Goal: Task Accomplishment & Management: Complete application form

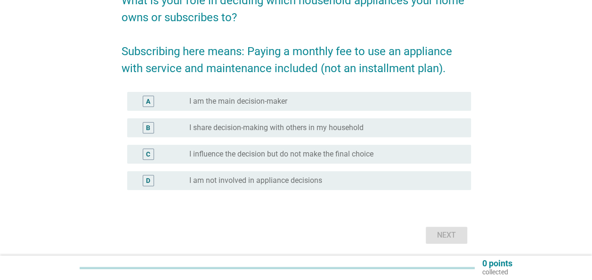
scroll to position [94, 0]
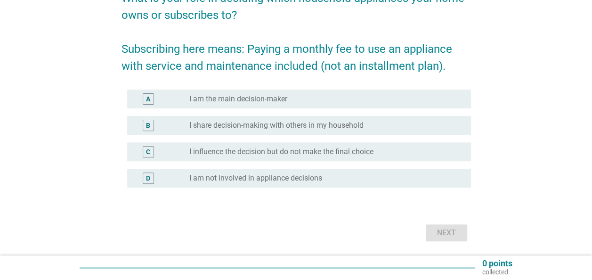
click at [304, 126] on label "I share decision-making with others in my household" at bounding box center [276, 125] width 174 height 9
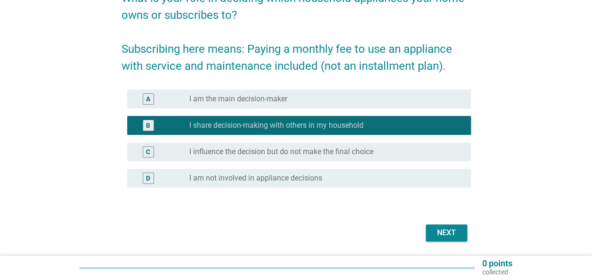
click at [448, 232] on div "Next" at bounding box center [446, 232] width 26 height 11
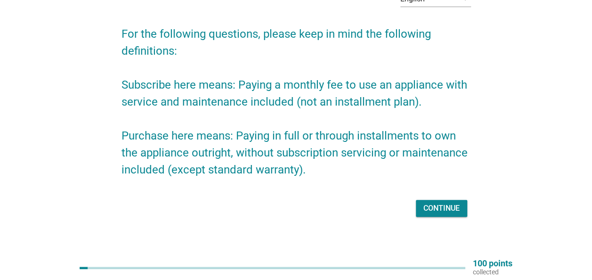
scroll to position [65, 0]
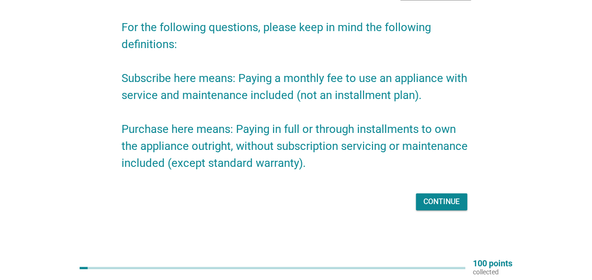
click at [428, 204] on div "Continue" at bounding box center [442, 201] width 36 height 11
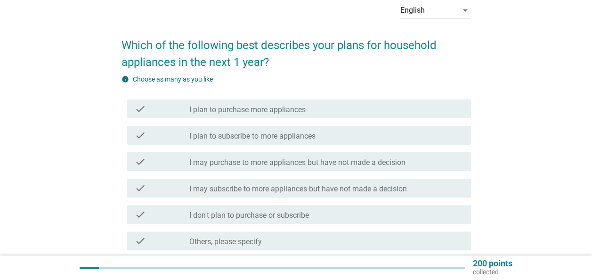
scroll to position [94, 0]
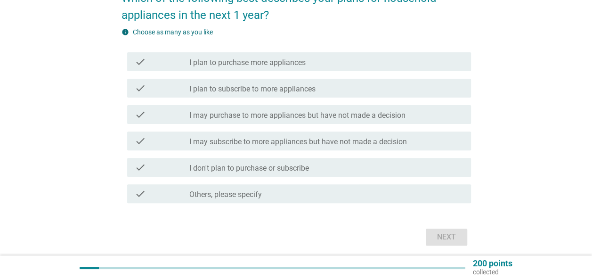
click at [294, 167] on label "I don't plan to purchase or subscribe" at bounding box center [249, 167] width 120 height 9
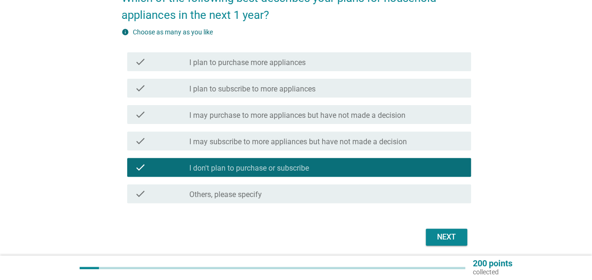
click at [315, 149] on div "check check_box_outline_blank I may subscribe to more appliances but have not m…" at bounding box center [299, 140] width 344 height 19
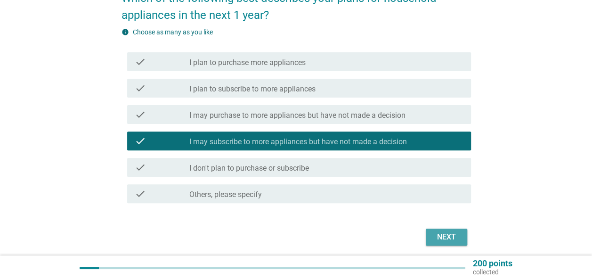
click at [443, 232] on div "Next" at bounding box center [446, 236] width 26 height 11
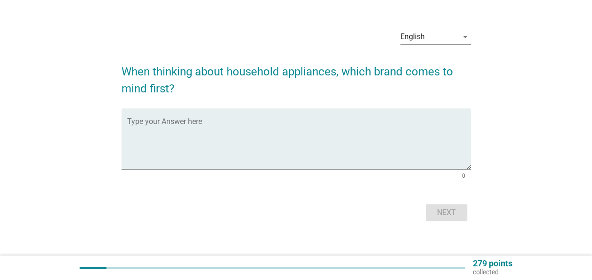
scroll to position [32, 0]
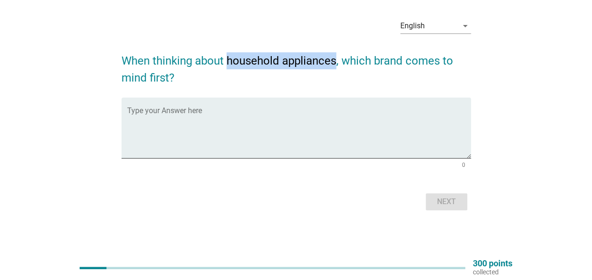
drag, startPoint x: 226, startPoint y: 60, endPoint x: 335, endPoint y: 58, distance: 108.8
click at [335, 58] on h2 "When thinking about household appliances, which brand comes to mind first?" at bounding box center [297, 64] width 350 height 43
copy h2 "household appliances"
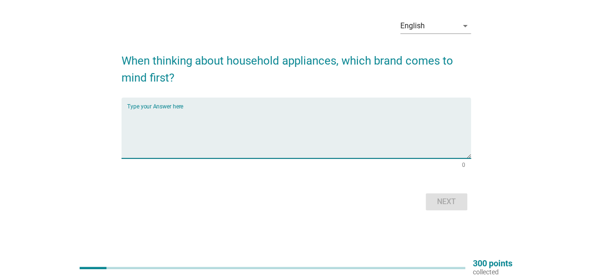
click at [212, 117] on textarea "Type your Answer here" at bounding box center [299, 133] width 344 height 49
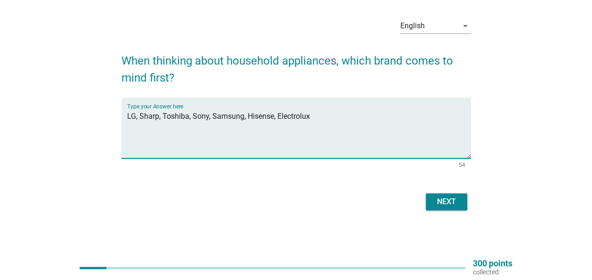
type textarea "LG, Sharp, Toshiba, Sony, Samsung, Hisense, Electrolux"
click at [471, 201] on div "English arrow_drop_down When thinking about household appliances, which brand c…" at bounding box center [296, 111] width 365 height 217
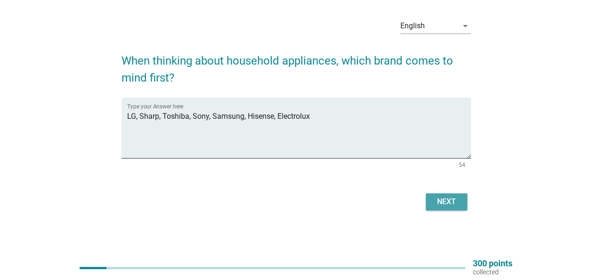
click at [435, 208] on button "Next" at bounding box center [446, 201] width 41 height 17
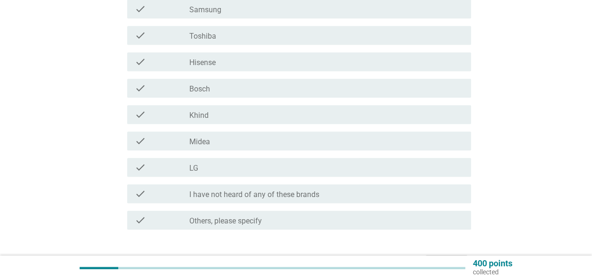
scroll to position [47, 0]
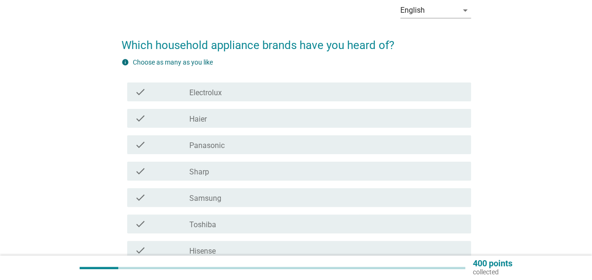
click at [210, 95] on label "Electrolux" at bounding box center [205, 92] width 33 height 9
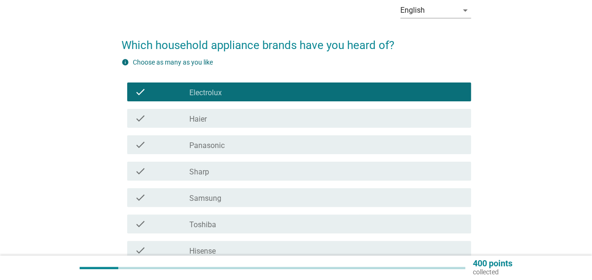
click at [204, 121] on label "Haier" at bounding box center [197, 118] width 17 height 9
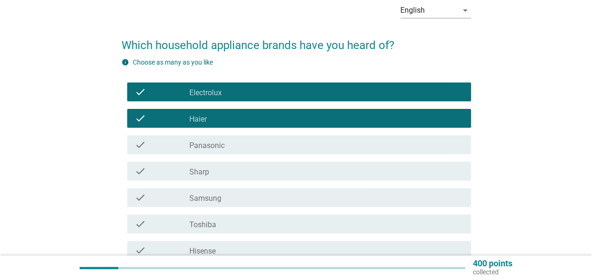
click at [204, 145] on label "Panasonic" at bounding box center [206, 145] width 35 height 9
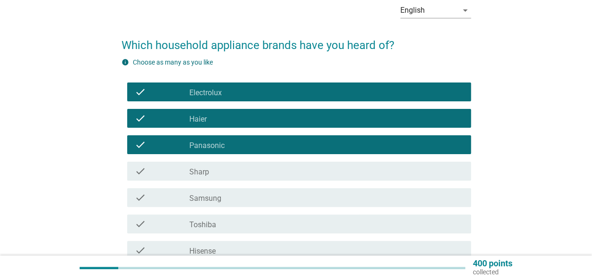
click at [204, 166] on div "check check_box_outline_blank Sharp" at bounding box center [299, 171] width 344 height 19
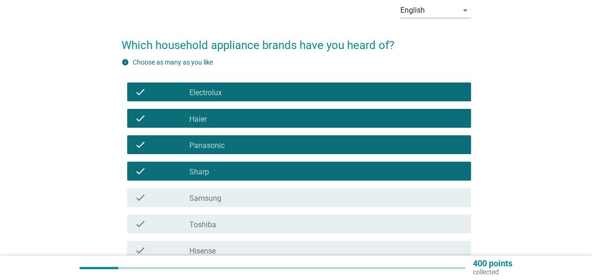
click at [204, 189] on div "check check_box_outline_blank Samsung" at bounding box center [299, 197] width 344 height 19
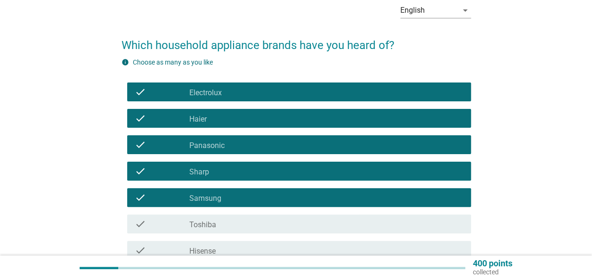
click at [207, 224] on label "Toshiba" at bounding box center [202, 224] width 27 height 9
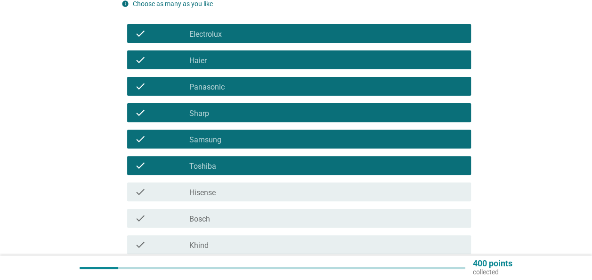
scroll to position [141, 0]
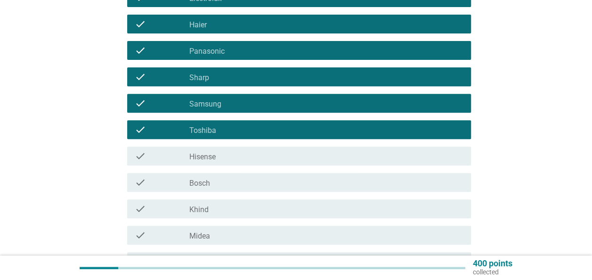
click at [222, 162] on div "check check_box_outline_blank Hisense" at bounding box center [299, 156] width 344 height 19
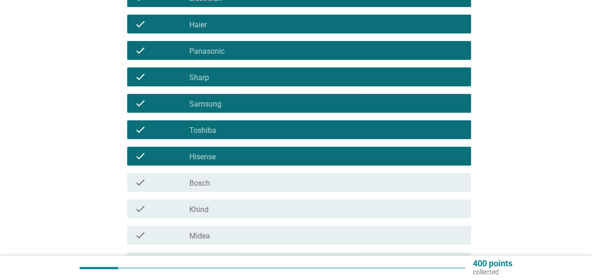
click at [219, 182] on div "check_box_outline_blank Bosch" at bounding box center [326, 182] width 274 height 11
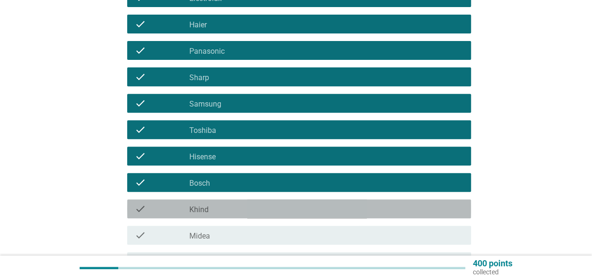
click at [220, 209] on div "check_box_outline_blank Khind" at bounding box center [326, 208] width 274 height 11
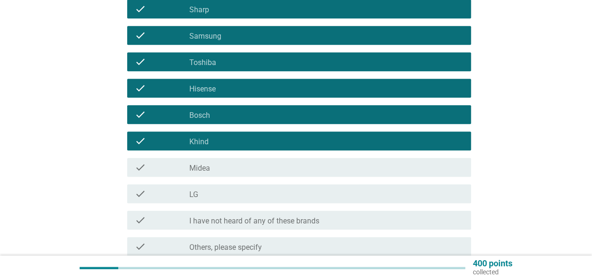
scroll to position [236, 0]
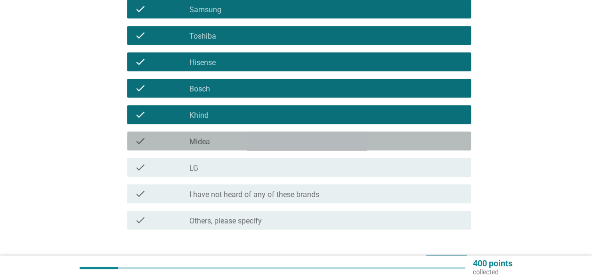
click at [230, 141] on div "check_box_outline_blank Midea" at bounding box center [326, 140] width 274 height 11
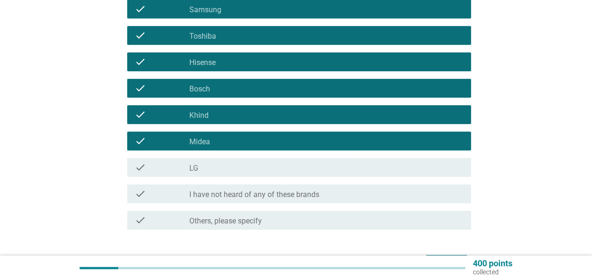
click at [227, 166] on div "check_box_outline_blank LG" at bounding box center [326, 167] width 274 height 11
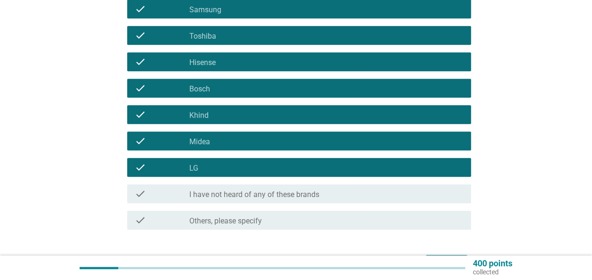
scroll to position [283, 0]
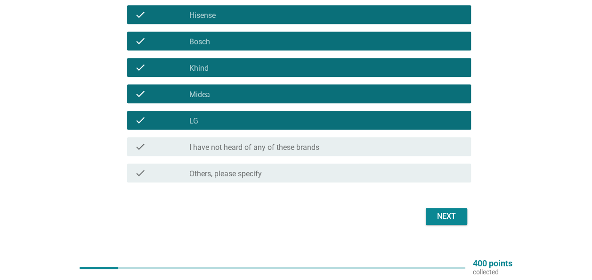
click at [460, 220] on button "Next" at bounding box center [446, 216] width 41 height 17
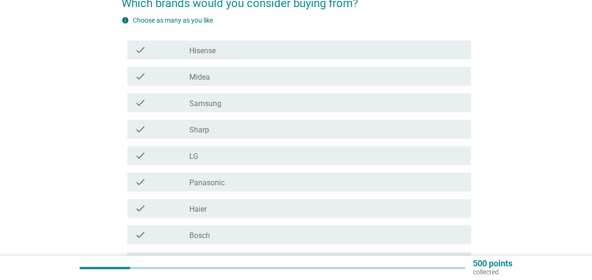
scroll to position [94, 0]
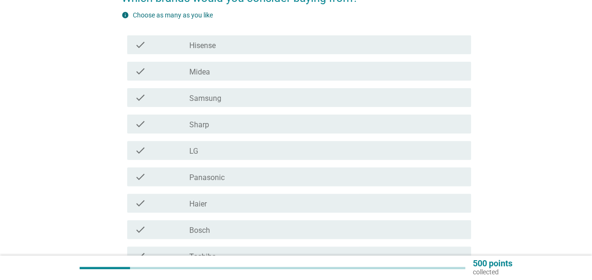
click at [213, 101] on label "Samsung" at bounding box center [205, 98] width 32 height 9
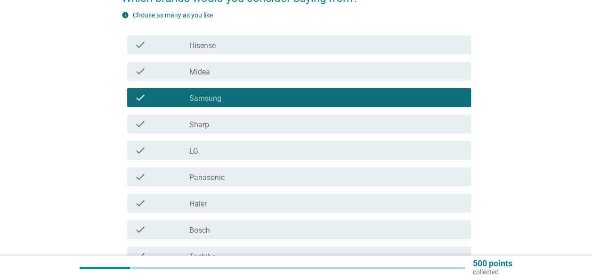
click at [209, 49] on label "Hisense" at bounding box center [202, 45] width 26 height 9
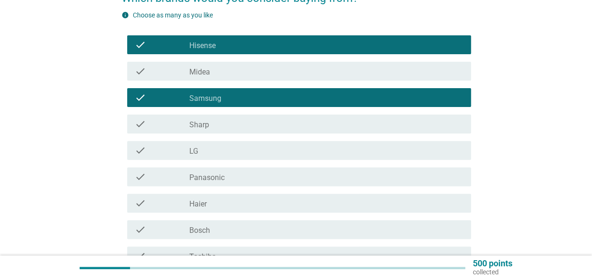
click at [210, 127] on div "check_box_outline_blank Sharp" at bounding box center [326, 123] width 274 height 11
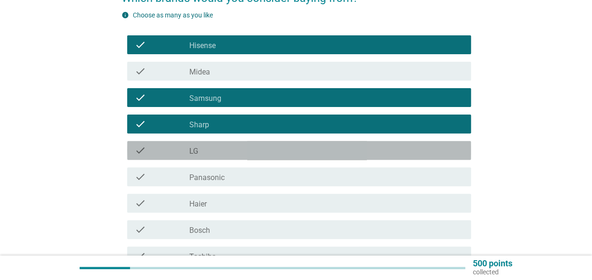
click at [210, 149] on div "check_box_outline_blank LG" at bounding box center [326, 150] width 274 height 11
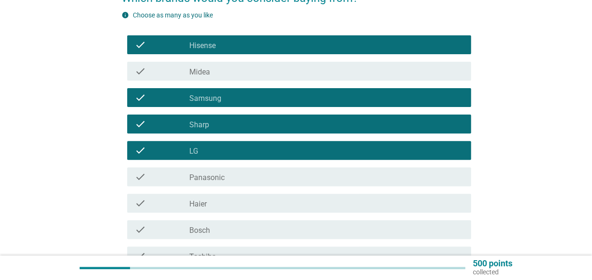
click at [214, 181] on label "Panasonic" at bounding box center [206, 177] width 35 height 9
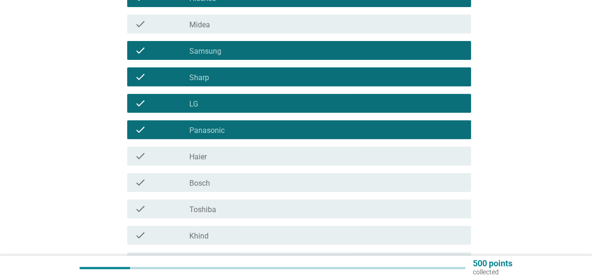
scroll to position [188, 0]
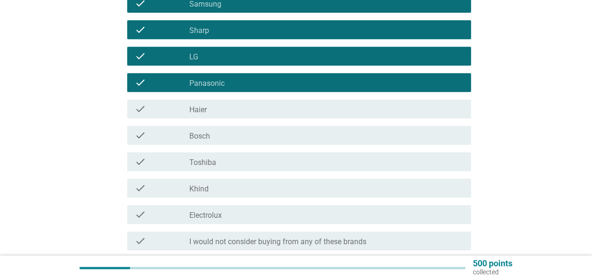
click at [216, 166] on label "Toshiba" at bounding box center [202, 162] width 27 height 9
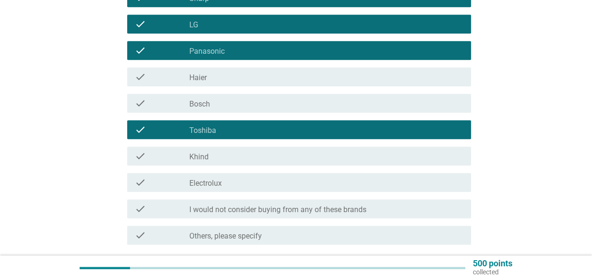
scroll to position [236, 0]
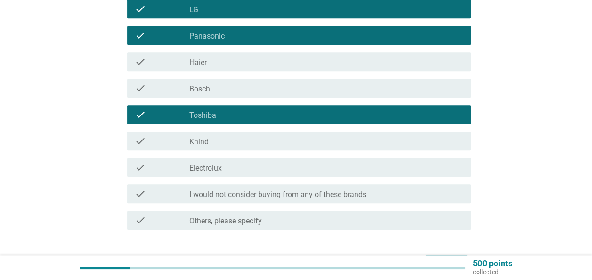
click at [216, 166] on label "Electrolux" at bounding box center [205, 167] width 33 height 9
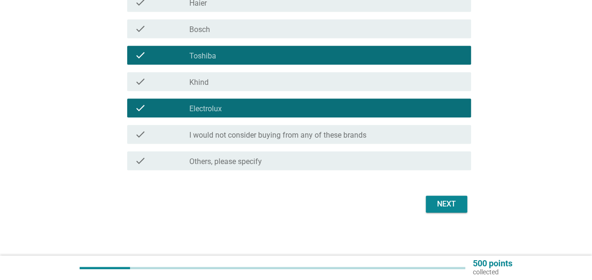
scroll to position [297, 0]
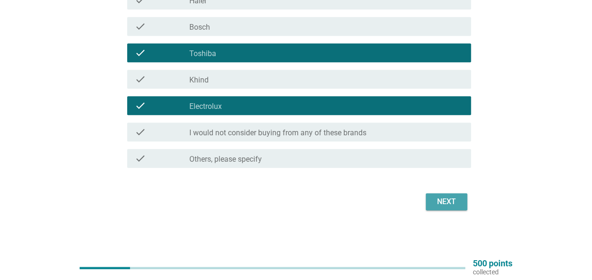
click at [446, 199] on div "Next" at bounding box center [446, 201] width 26 height 11
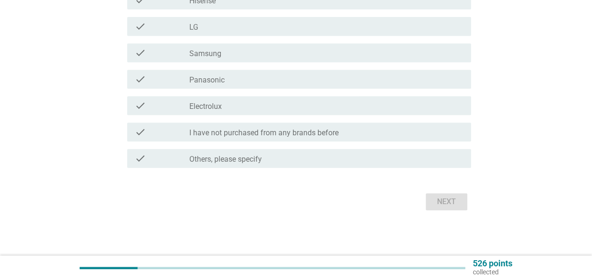
scroll to position [0, 0]
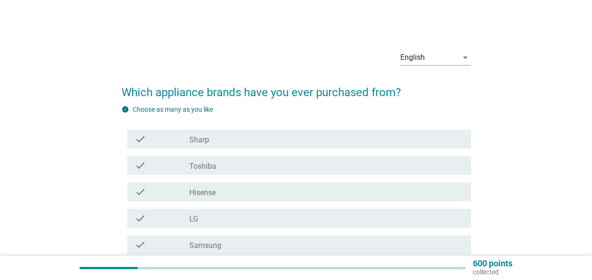
click at [230, 136] on div "check_box Sharp" at bounding box center [326, 138] width 274 height 11
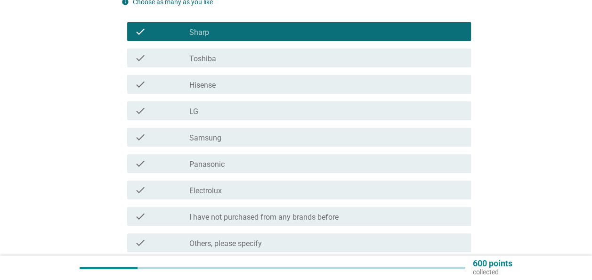
scroll to position [94, 0]
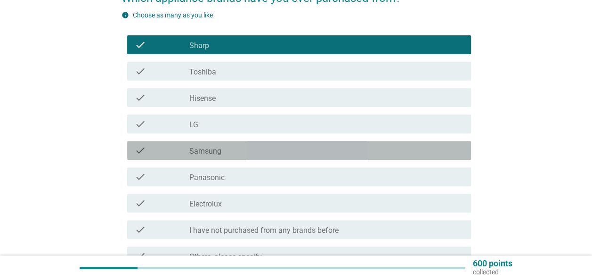
click at [217, 150] on label "Samsung" at bounding box center [205, 151] width 32 height 9
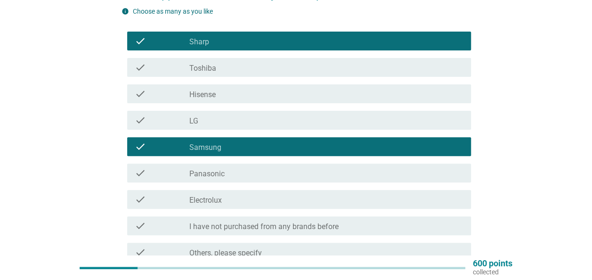
scroll to position [98, 0]
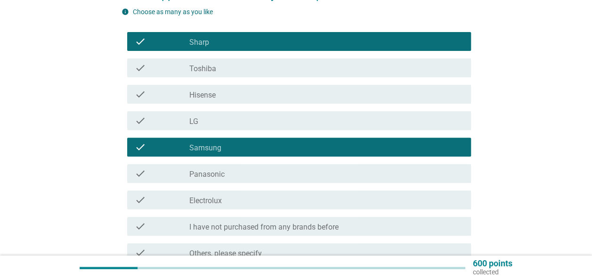
click at [230, 66] on div "check_box Toshiba" at bounding box center [326, 67] width 274 height 11
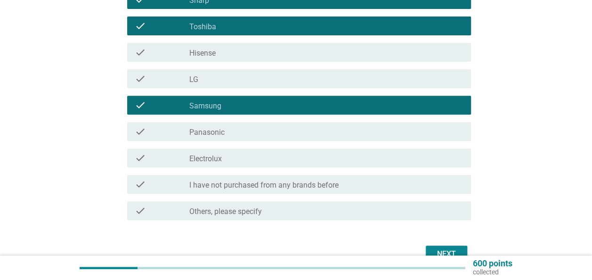
scroll to position [192, 0]
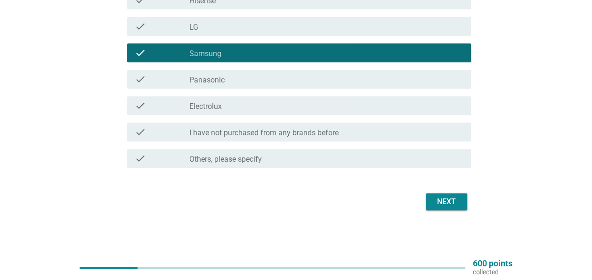
click at [443, 204] on div "Next" at bounding box center [446, 201] width 26 height 11
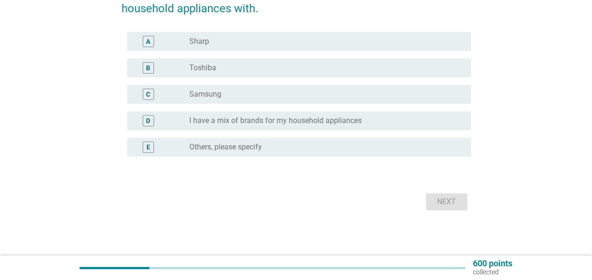
scroll to position [0, 0]
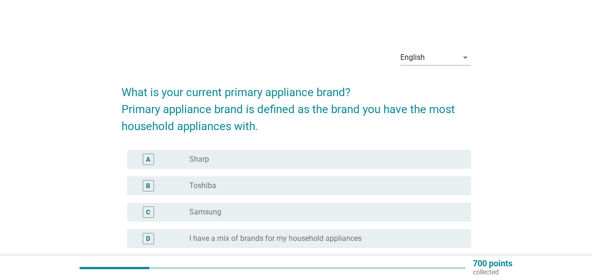
click at [241, 167] on div "A radio_button_unchecked Sharp" at bounding box center [299, 159] width 344 height 19
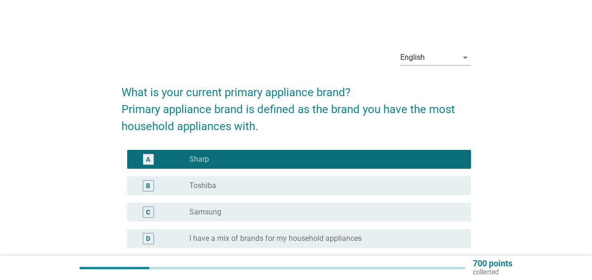
scroll to position [47, 0]
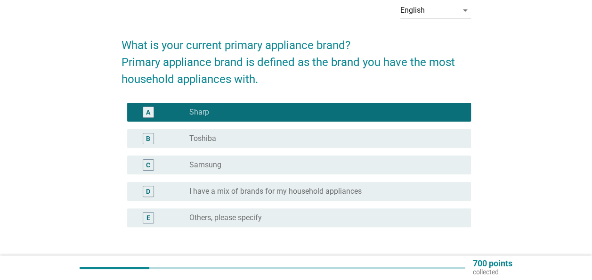
click at [244, 160] on div "radio_button_unchecked Samsung" at bounding box center [322, 164] width 267 height 9
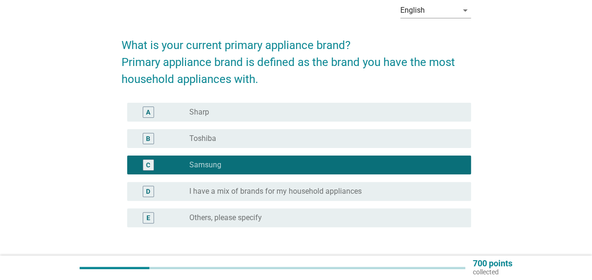
click at [236, 112] on div "radio_button_unchecked Sharp" at bounding box center [322, 111] width 267 height 9
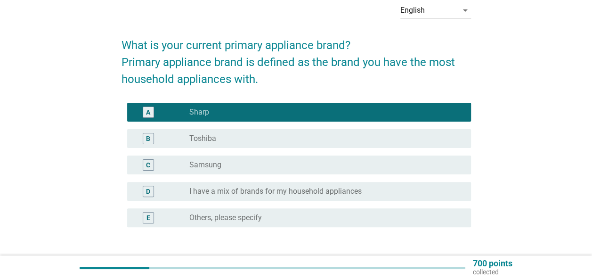
scroll to position [94, 0]
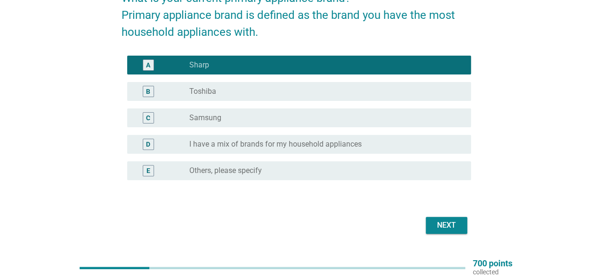
click at [442, 227] on div "Next" at bounding box center [446, 225] width 26 height 11
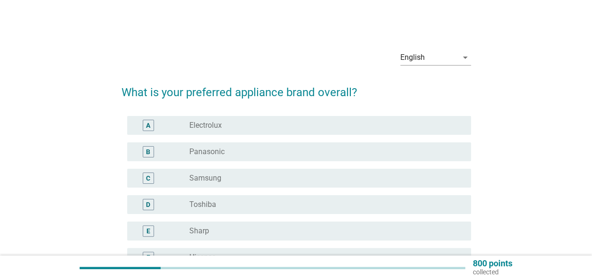
scroll to position [47, 0]
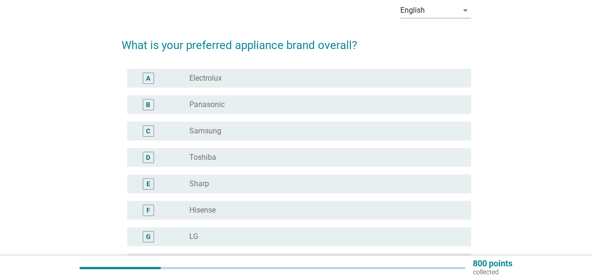
click at [252, 184] on div "radio_button_unchecked Sharp" at bounding box center [322, 183] width 267 height 9
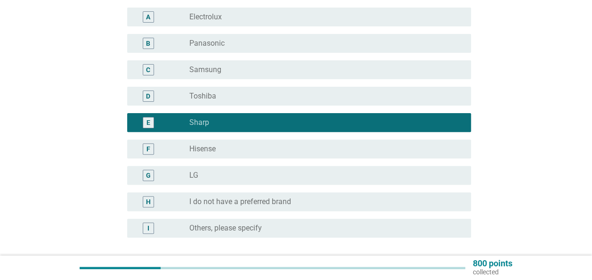
scroll to position [94, 0]
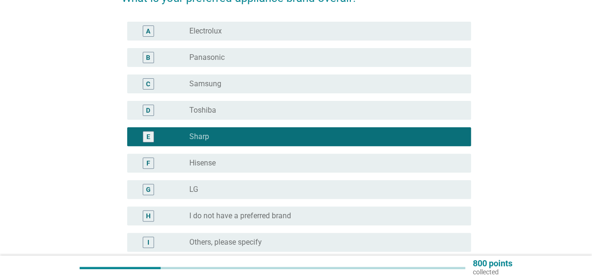
click at [249, 218] on label "I do not have a preferred brand" at bounding box center [240, 215] width 102 height 9
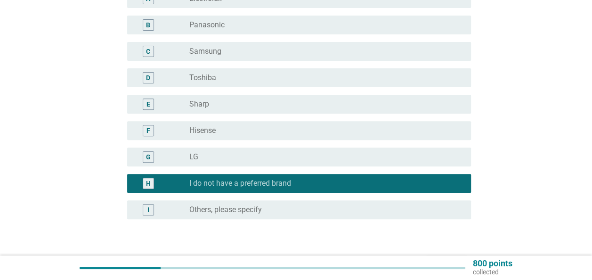
scroll to position [141, 0]
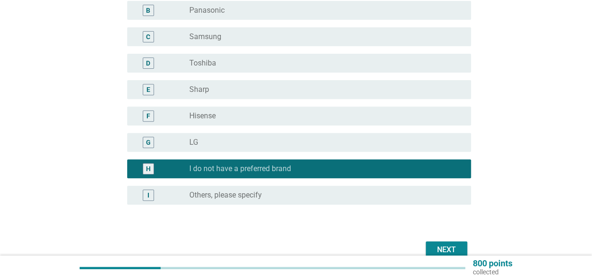
click at [434, 248] on div "Next" at bounding box center [446, 249] width 26 height 11
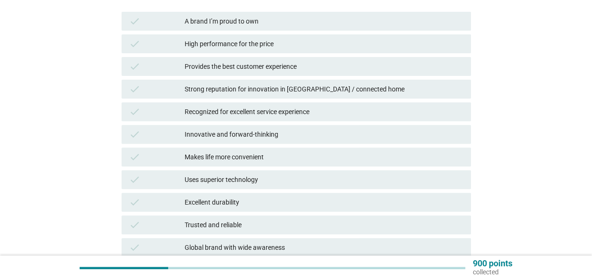
scroll to position [188, 0]
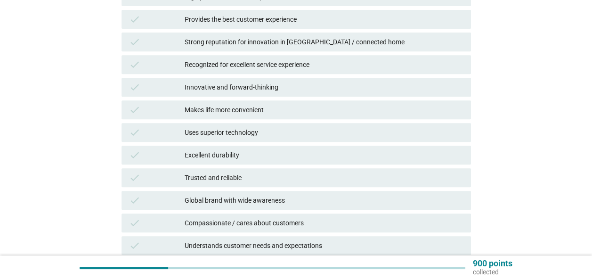
click at [254, 174] on div "Trusted and reliable" at bounding box center [324, 177] width 279 height 11
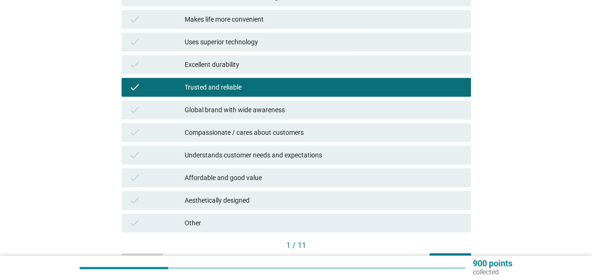
scroll to position [336, 0]
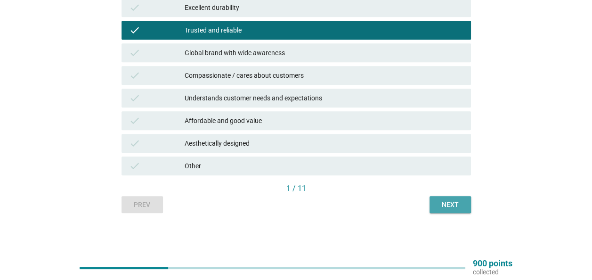
click at [457, 208] on div "Next" at bounding box center [450, 205] width 26 height 10
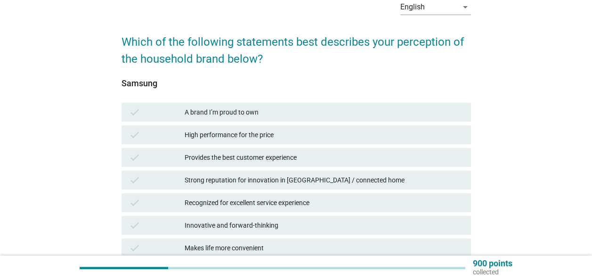
scroll to position [141, 0]
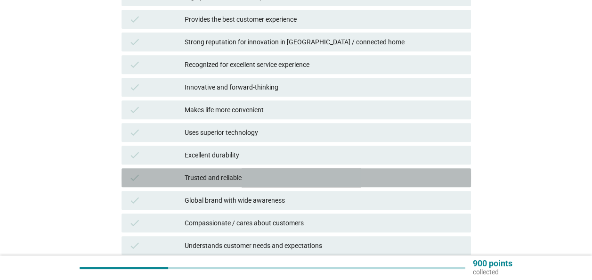
click at [253, 176] on div "Trusted and reliable" at bounding box center [324, 177] width 279 height 11
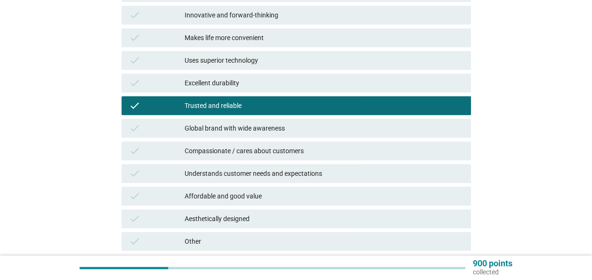
scroll to position [330, 0]
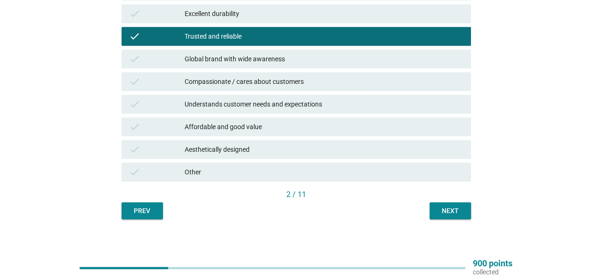
click at [467, 206] on button "Next" at bounding box center [450, 210] width 41 height 17
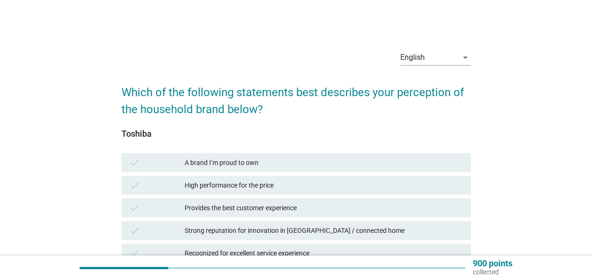
scroll to position [236, 0]
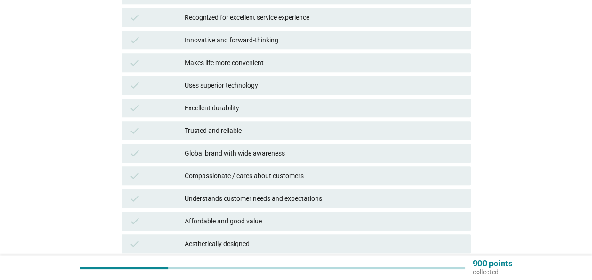
click at [217, 123] on div "check Trusted and reliable" at bounding box center [297, 130] width 350 height 19
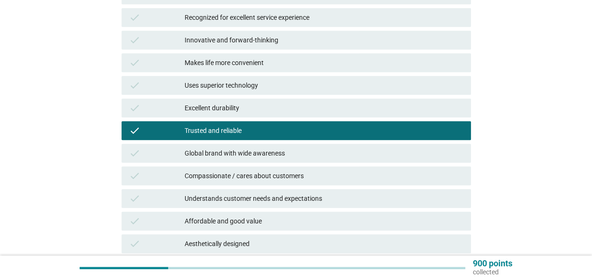
scroll to position [336, 0]
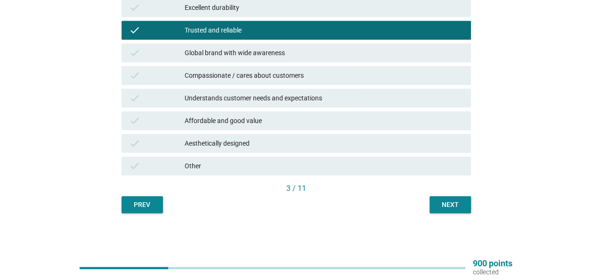
click at [455, 211] on button "Next" at bounding box center [450, 204] width 41 height 17
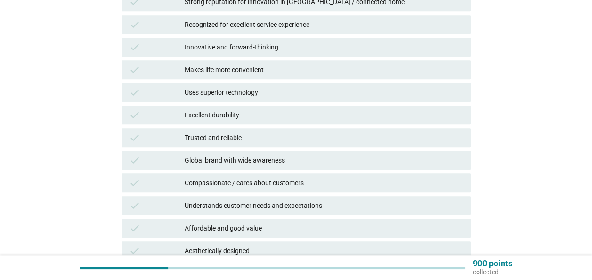
scroll to position [236, 0]
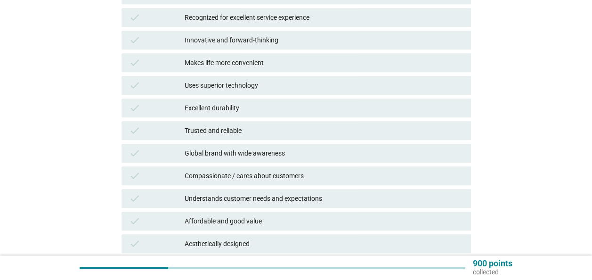
click at [276, 219] on div "Affordable and good value" at bounding box center [324, 220] width 279 height 11
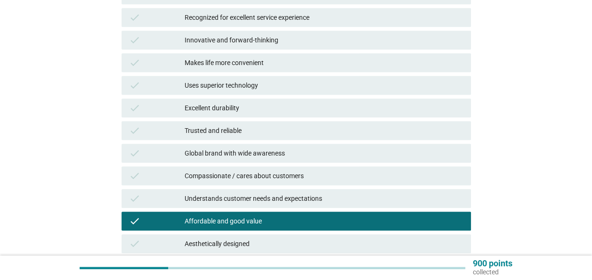
scroll to position [330, 0]
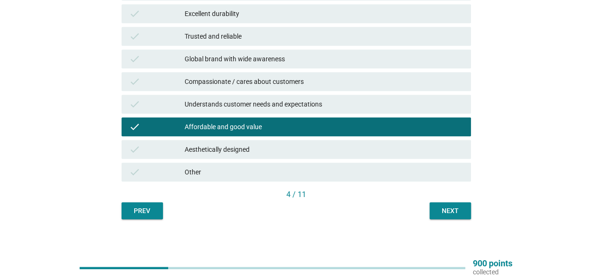
click at [466, 209] on button "Next" at bounding box center [450, 210] width 41 height 17
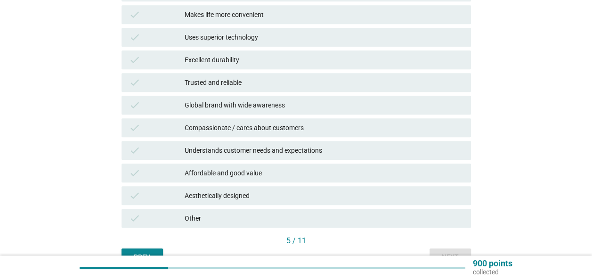
scroll to position [336, 0]
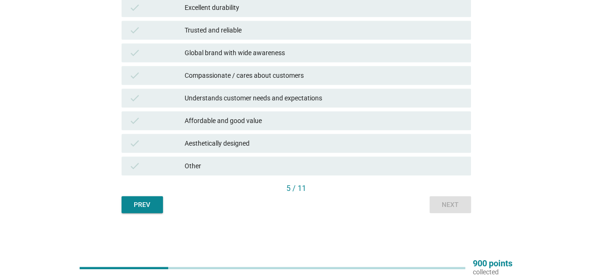
click at [253, 170] on div "Other" at bounding box center [324, 165] width 279 height 11
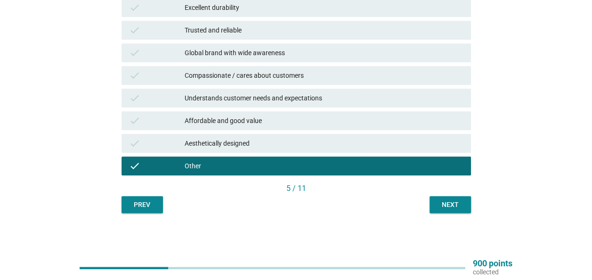
click at [447, 212] on button "Next" at bounding box center [450, 204] width 41 height 17
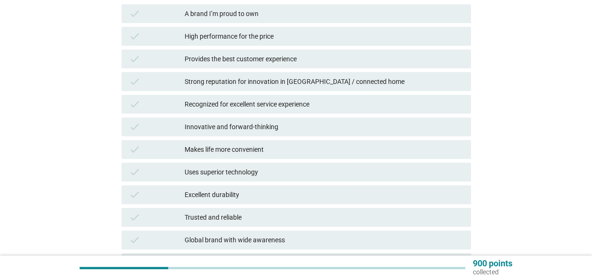
scroll to position [94, 0]
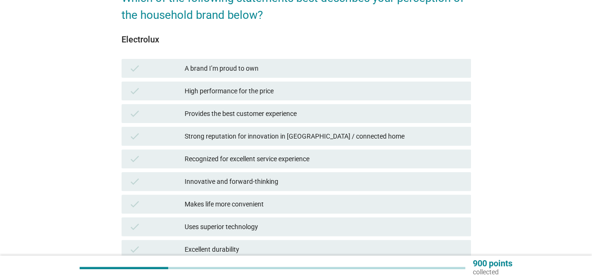
click at [274, 66] on div "A brand I’m proud to own" at bounding box center [324, 68] width 279 height 11
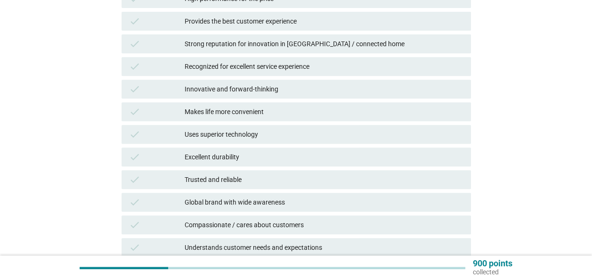
scroll to position [188, 0]
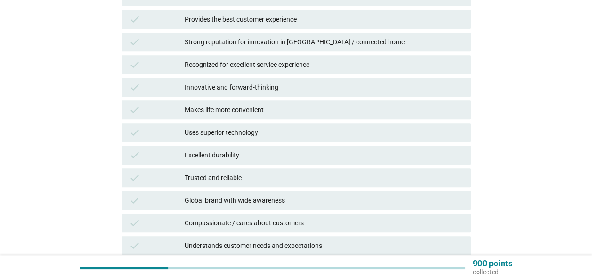
click at [216, 129] on div "Uses superior technology" at bounding box center [324, 132] width 279 height 11
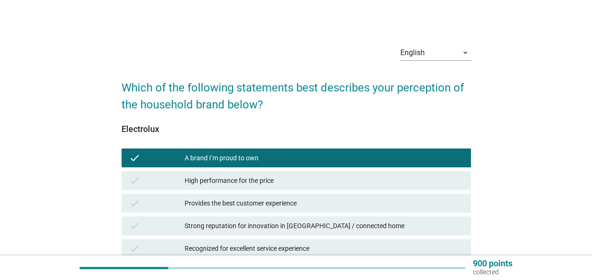
scroll to position [0, 0]
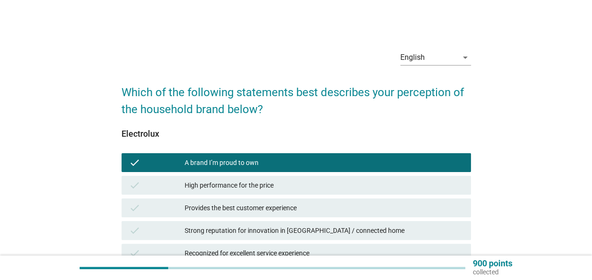
click at [258, 158] on div "A brand I’m proud to own" at bounding box center [324, 162] width 279 height 11
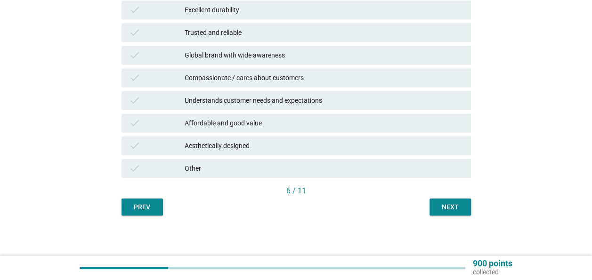
scroll to position [336, 0]
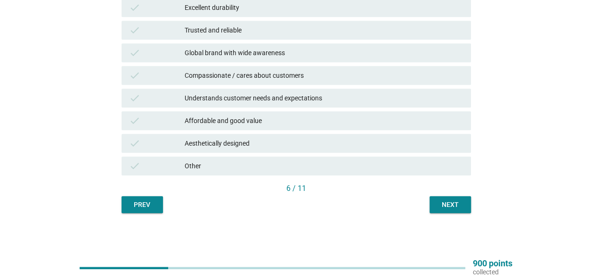
click at [456, 201] on div "Next" at bounding box center [450, 205] width 26 height 10
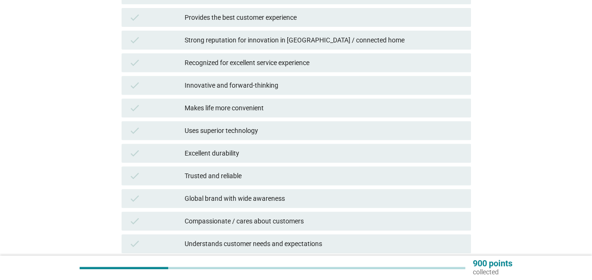
scroll to position [236, 0]
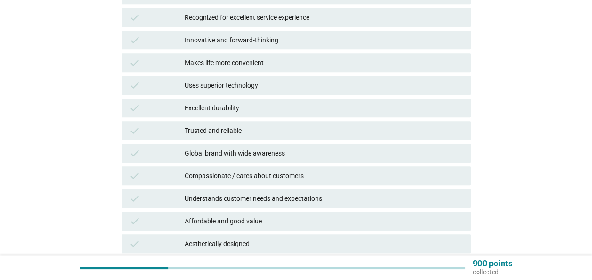
click at [257, 135] on div "Trusted and reliable" at bounding box center [324, 130] width 279 height 11
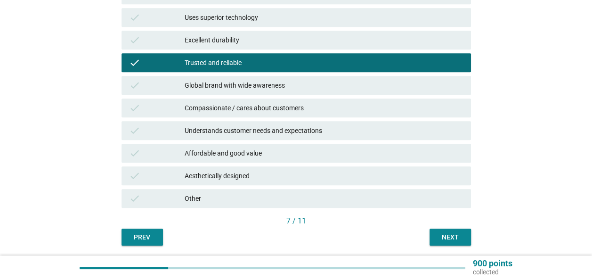
scroll to position [330, 0]
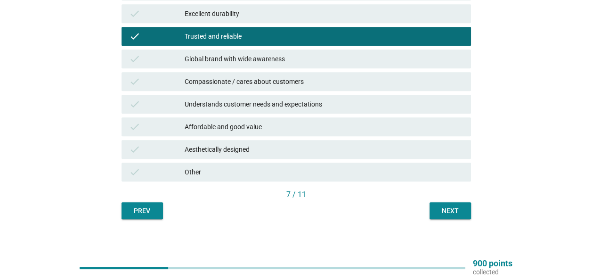
click at [459, 211] on div "Next" at bounding box center [450, 211] width 26 height 10
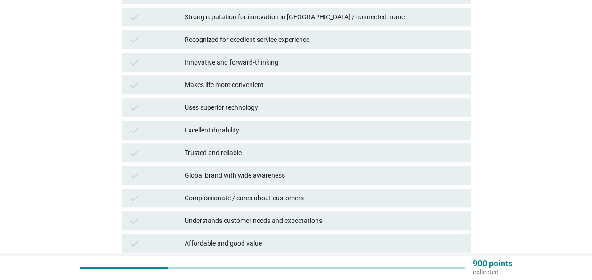
scroll to position [236, 0]
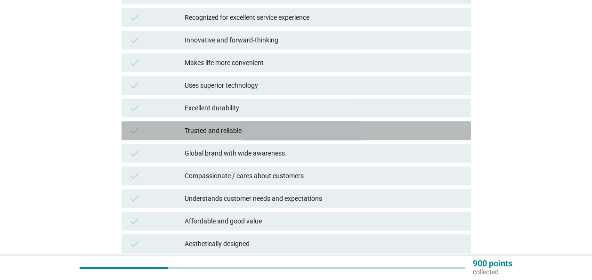
click at [233, 131] on div "Trusted and reliable" at bounding box center [324, 130] width 279 height 11
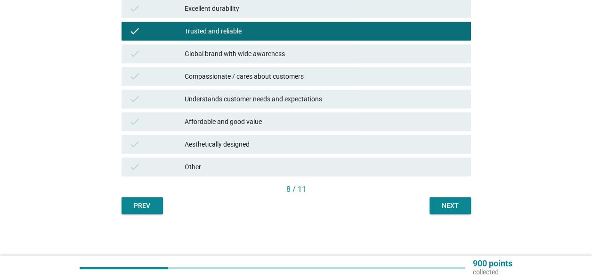
scroll to position [336, 0]
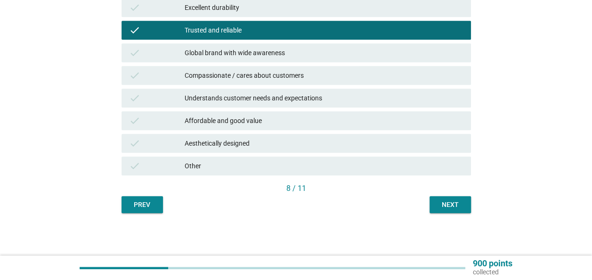
click at [443, 201] on div "Next" at bounding box center [450, 205] width 26 height 10
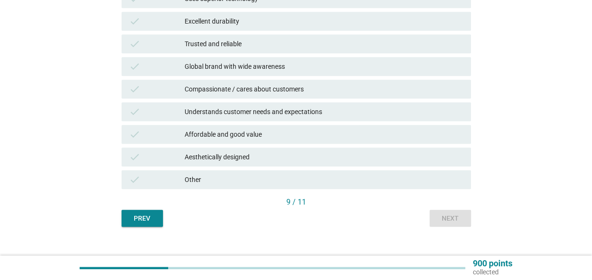
scroll to position [0, 0]
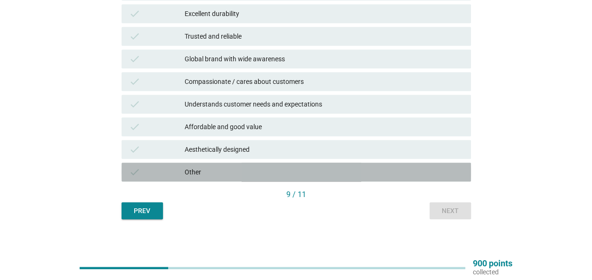
click at [309, 178] on div "check Other" at bounding box center [297, 172] width 350 height 19
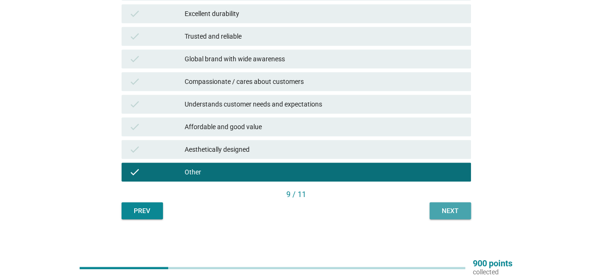
click at [442, 206] on div "Next" at bounding box center [450, 211] width 26 height 10
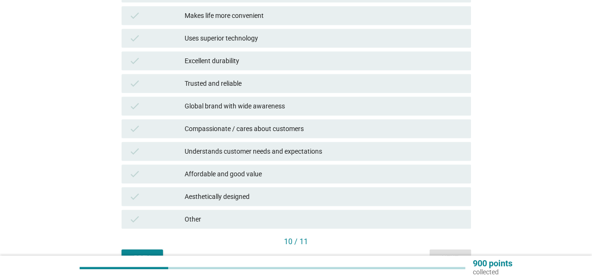
click at [280, 222] on div "Other" at bounding box center [324, 218] width 279 height 11
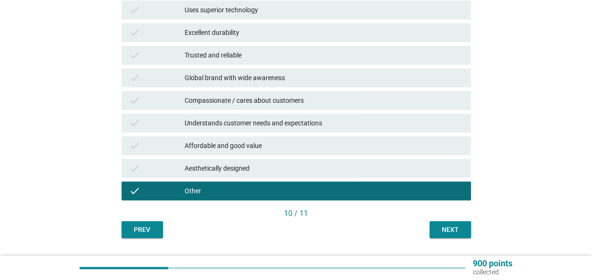
scroll to position [336, 0]
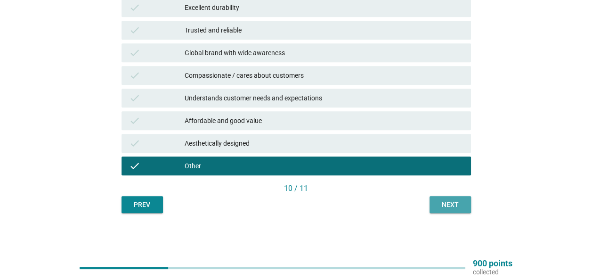
click at [445, 208] on div "Next" at bounding box center [450, 205] width 26 height 10
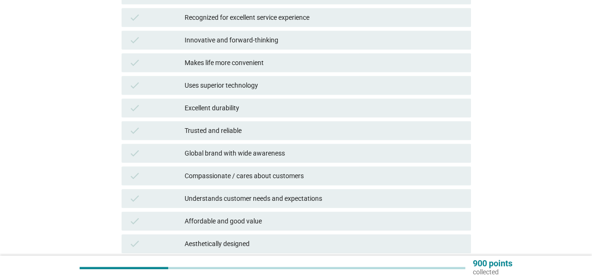
click at [288, 223] on div "Affordable and good value" at bounding box center [324, 220] width 279 height 11
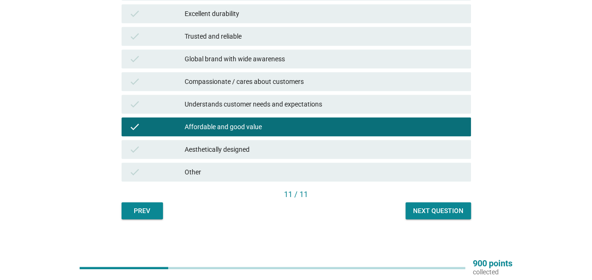
click at [433, 219] on button "Next question" at bounding box center [438, 210] width 65 height 17
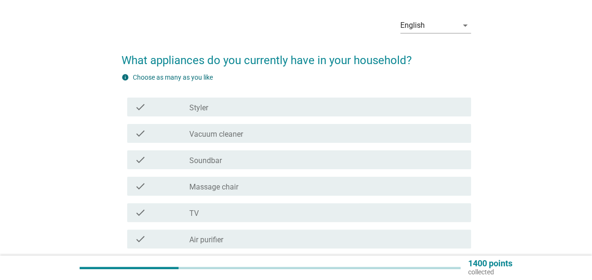
scroll to position [47, 0]
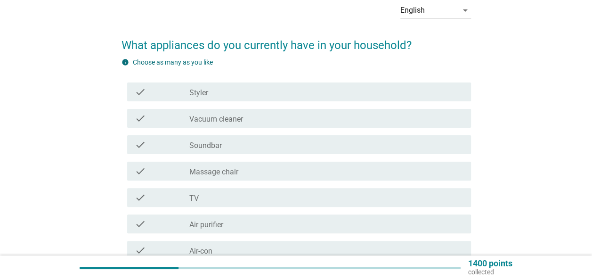
click at [252, 194] on div "check_box_outline_blank TV" at bounding box center [326, 197] width 274 height 11
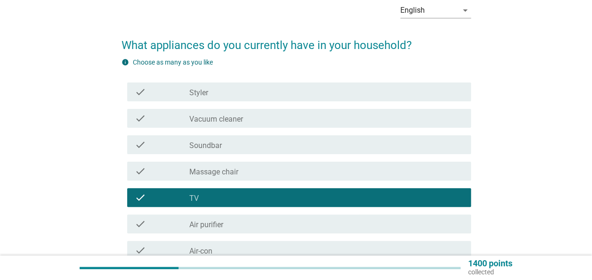
click at [241, 247] on div "check_box_outline_blank Air-con" at bounding box center [326, 250] width 274 height 11
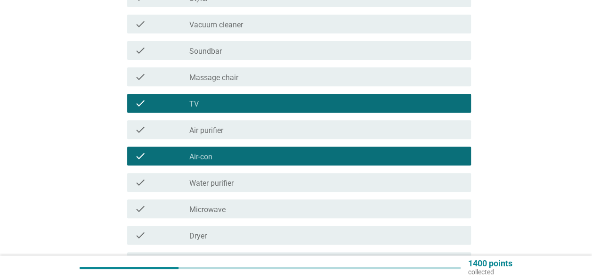
scroll to position [188, 0]
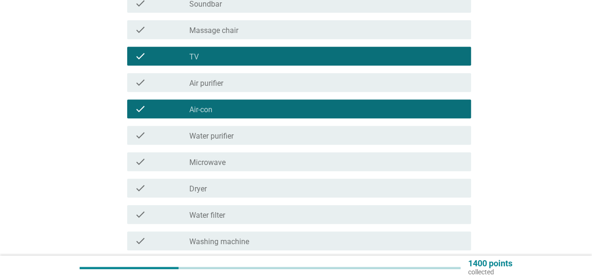
click at [238, 184] on div "check_box_outline_blank Dryer" at bounding box center [326, 187] width 274 height 11
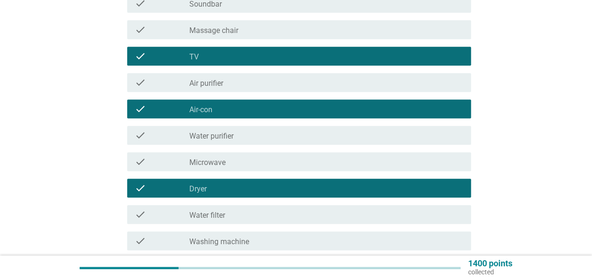
click at [254, 140] on div "check_box_outline_blank Water purifier" at bounding box center [326, 135] width 274 height 11
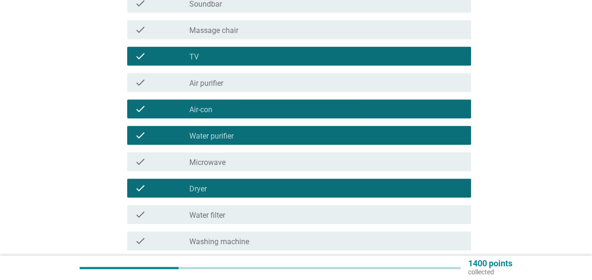
scroll to position [236, 0]
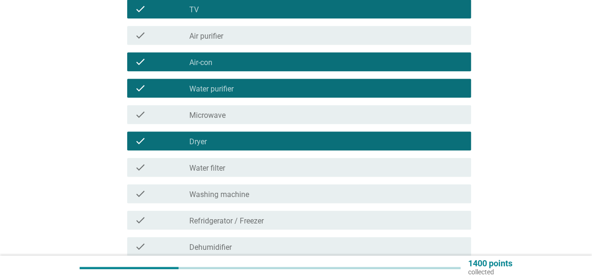
click at [267, 171] on div "check_box_outline_blank Water filter" at bounding box center [326, 167] width 274 height 11
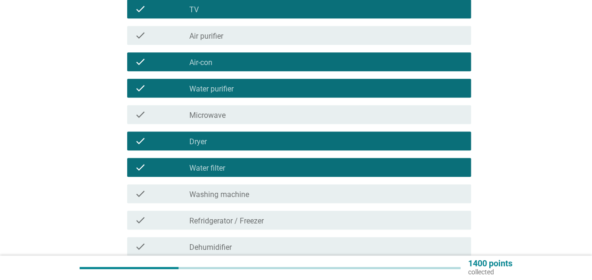
click at [269, 192] on div "check_box_outline_blank Washing machine" at bounding box center [326, 193] width 274 height 11
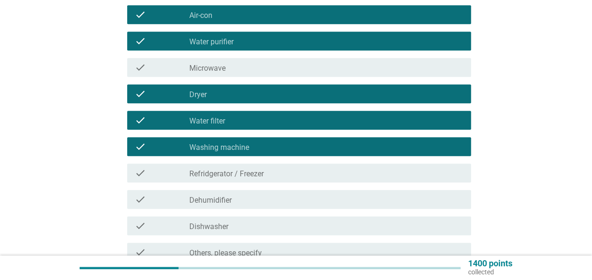
click at [269, 177] on div "check_box_outline_blank Refridgerator / [PERSON_NAME]" at bounding box center [326, 172] width 274 height 11
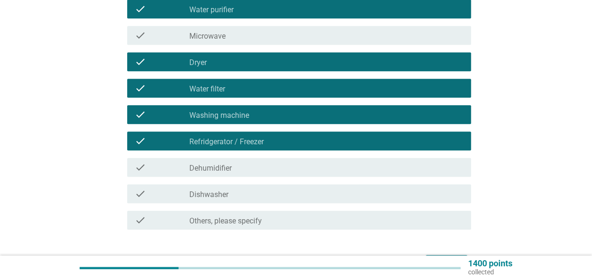
scroll to position [330, 0]
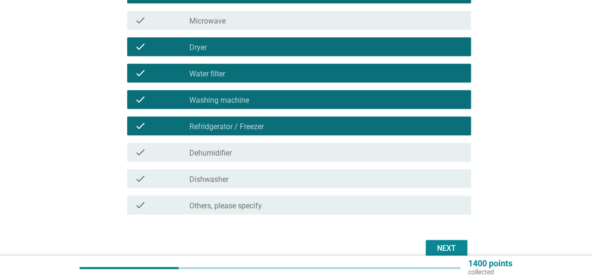
click at [442, 245] on div "Next" at bounding box center [446, 248] width 26 height 11
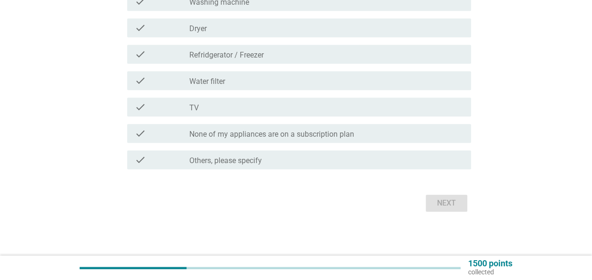
scroll to position [260, 0]
click at [302, 134] on label "None of my appliances are on a subscription plan" at bounding box center [271, 132] width 165 height 9
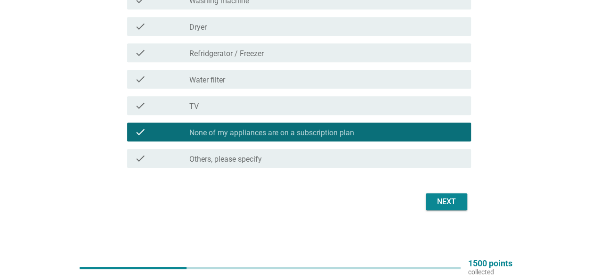
click at [452, 204] on div "Next" at bounding box center [446, 201] width 26 height 11
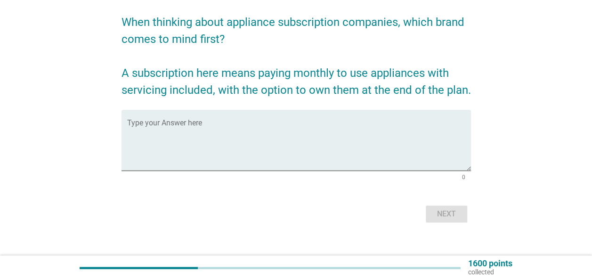
scroll to position [82, 0]
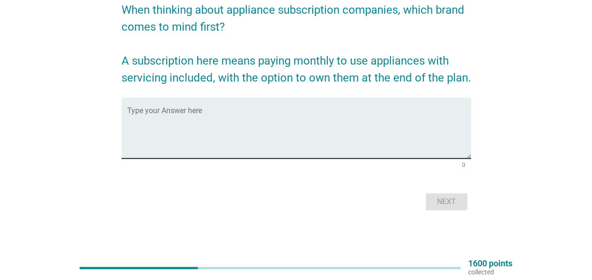
click at [316, 129] on textarea "Type your Answer here" at bounding box center [299, 133] width 344 height 49
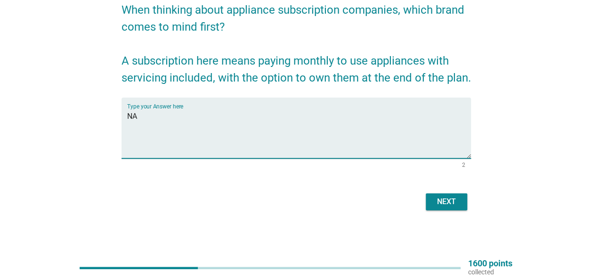
type textarea "NA"
click at [462, 200] on button "Next" at bounding box center [446, 201] width 41 height 17
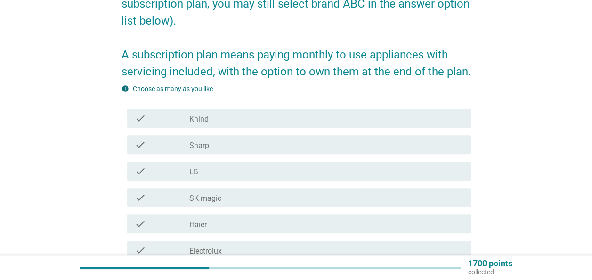
scroll to position [188, 0]
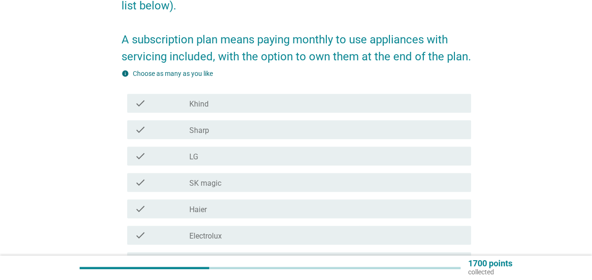
click at [238, 136] on div "check check_box_outline_blank Sharp" at bounding box center [299, 129] width 344 height 19
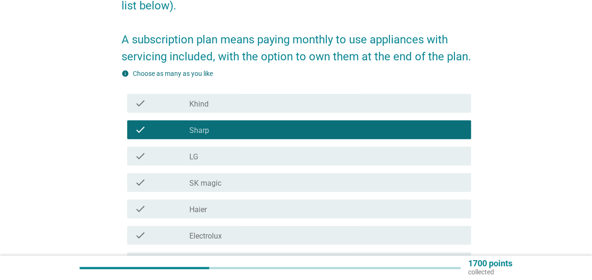
scroll to position [236, 0]
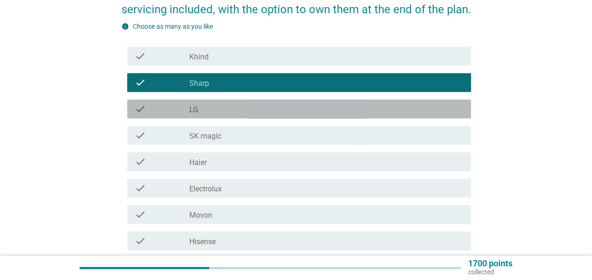
click at [225, 111] on div "check_box_outline_blank LG" at bounding box center [326, 108] width 274 height 11
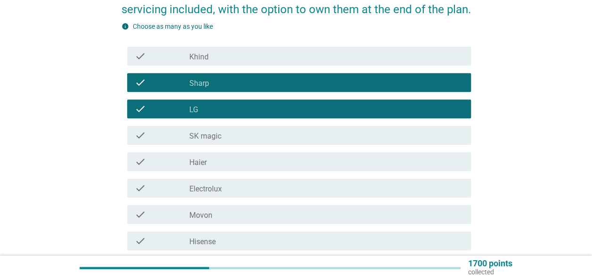
click at [229, 194] on div "check check_box_outline_blank Electrolux" at bounding box center [299, 188] width 344 height 19
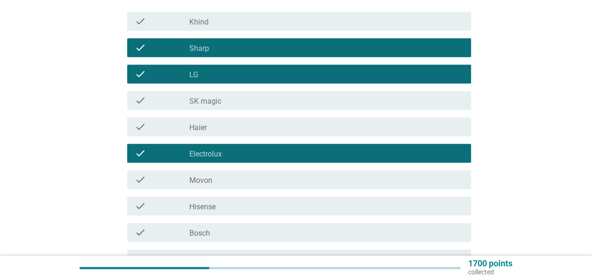
scroll to position [283, 0]
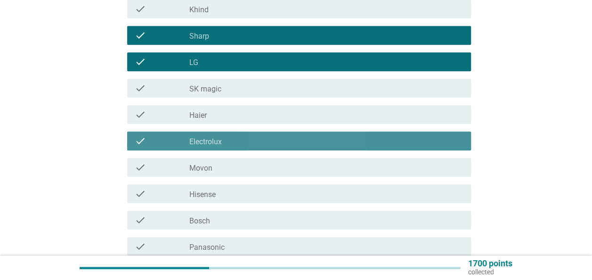
click at [216, 139] on label "Electrolux" at bounding box center [205, 141] width 33 height 9
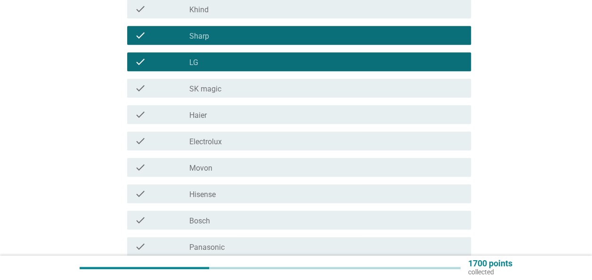
scroll to position [330, 0]
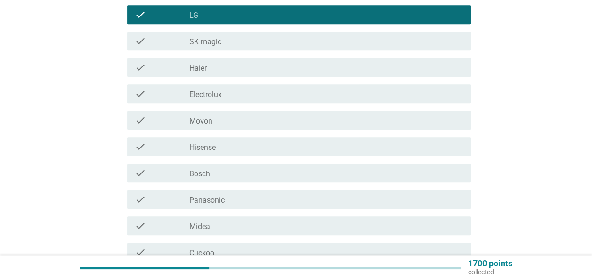
click at [231, 202] on div "check_box_outline_blank Panasonic" at bounding box center [326, 199] width 274 height 11
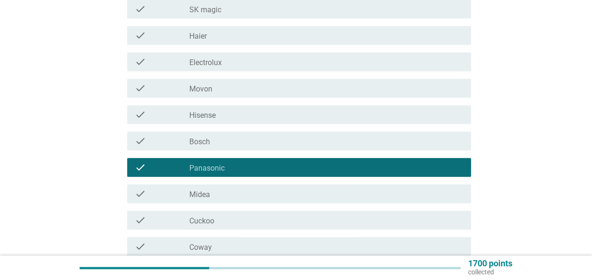
scroll to position [377, 0]
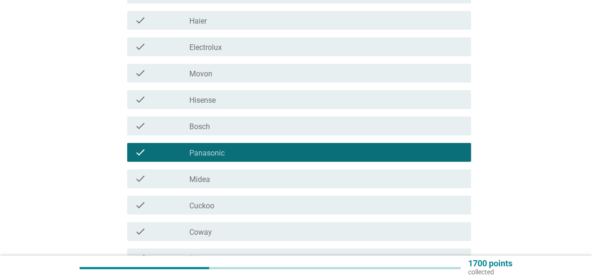
click at [231, 203] on div "check_box_outline_blank Cuckoo" at bounding box center [326, 204] width 274 height 11
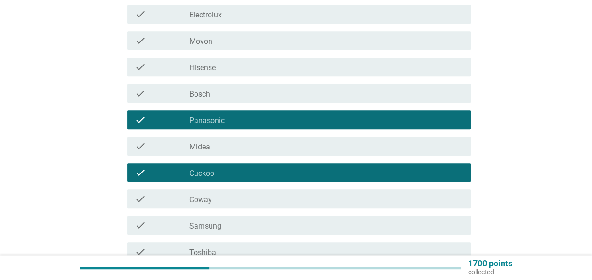
scroll to position [424, 0]
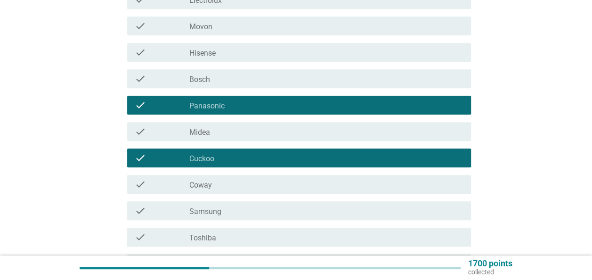
click at [245, 155] on div "check_box_outline_blank Cuckoo" at bounding box center [326, 157] width 274 height 11
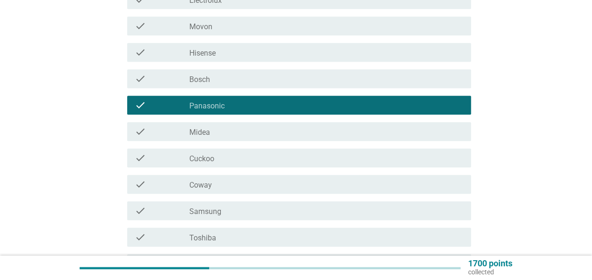
click at [245, 155] on div "check_box_outline_blank Cuckoo" at bounding box center [326, 157] width 274 height 11
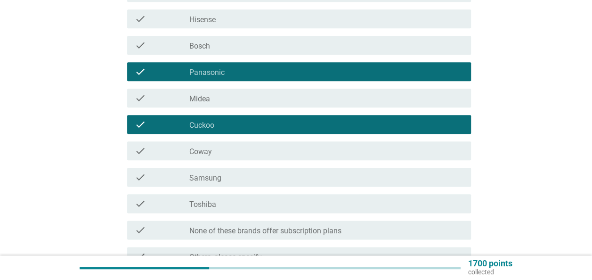
scroll to position [471, 0]
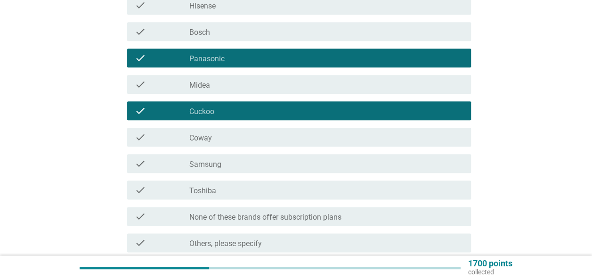
click at [324, 186] on div "check_box_outline_blank Toshiba" at bounding box center [326, 189] width 274 height 11
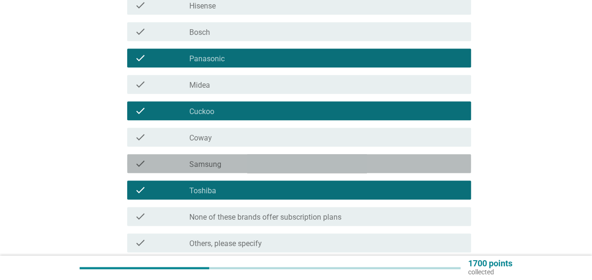
click at [286, 164] on div "check_box_outline_blank Samsung" at bounding box center [326, 163] width 274 height 11
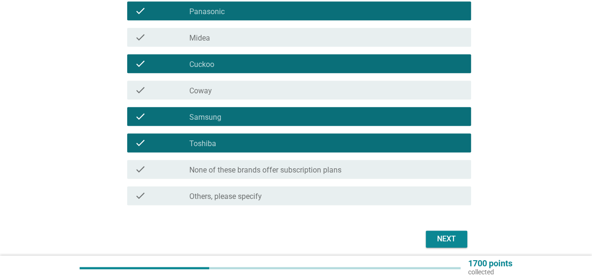
scroll to position [555, 0]
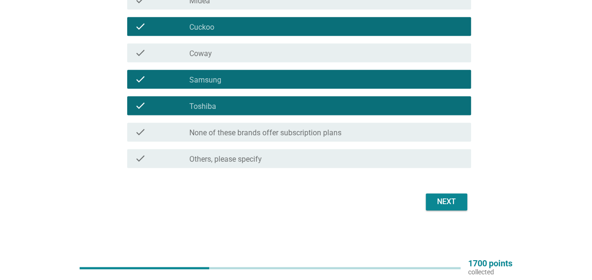
click at [448, 194] on button "Next" at bounding box center [446, 201] width 41 height 17
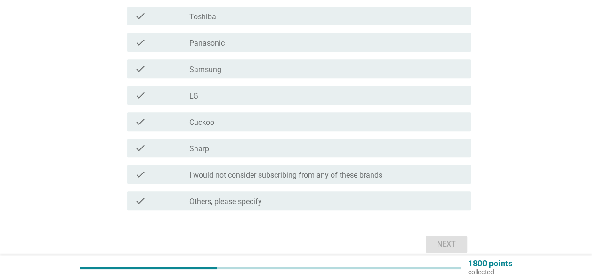
scroll to position [188, 0]
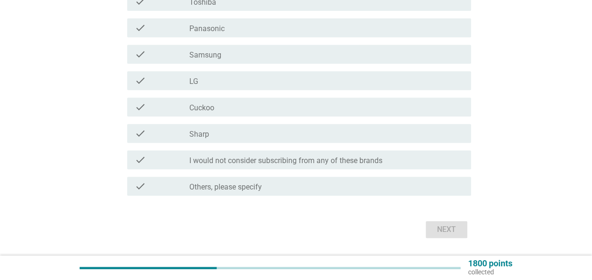
click at [257, 108] on div "check_box_outline_blank Cuckoo" at bounding box center [326, 106] width 274 height 11
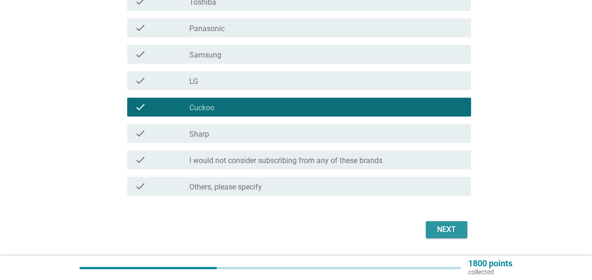
click at [448, 227] on div "Next" at bounding box center [446, 229] width 26 height 11
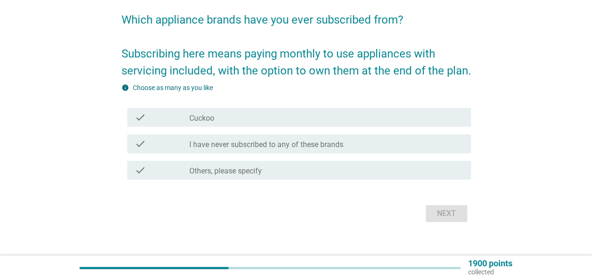
scroll to position [84, 0]
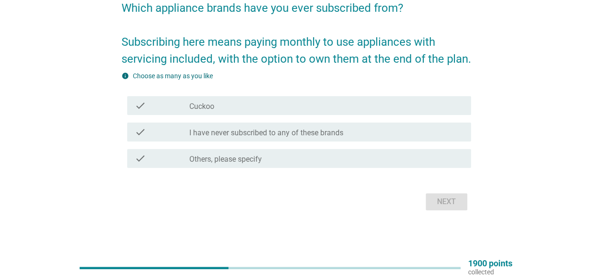
click at [309, 110] on div "check_box Cuckoo" at bounding box center [326, 105] width 274 height 11
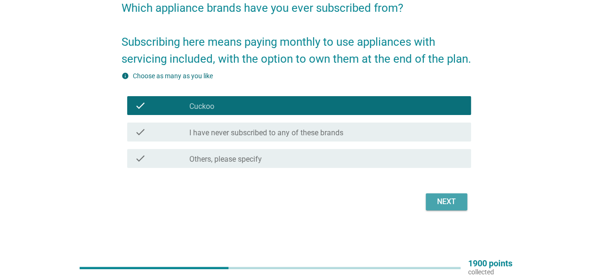
click at [451, 201] on div "Next" at bounding box center [446, 201] width 26 height 11
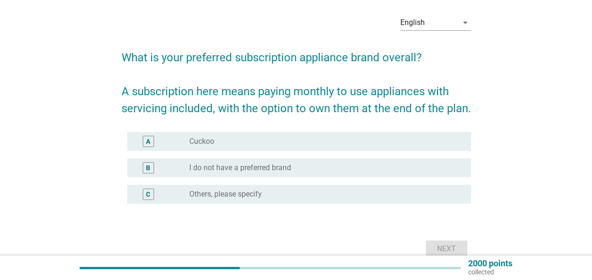
scroll to position [47, 0]
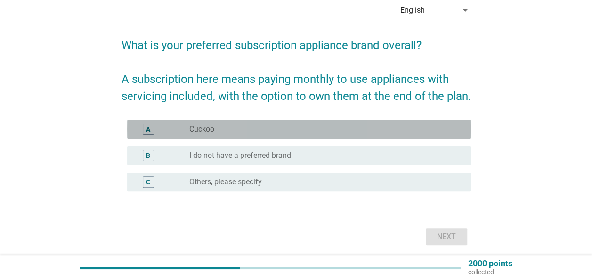
click at [338, 131] on div "radio_button_unchecked Cuckoo" at bounding box center [322, 128] width 267 height 9
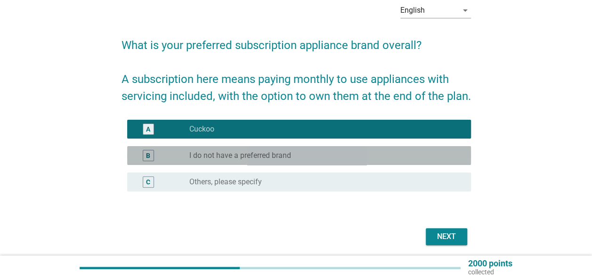
drag, startPoint x: 338, startPoint y: 153, endPoint x: 347, endPoint y: 155, distance: 9.1
click at [338, 154] on div "radio_button_unchecked I do not have a preferred brand" at bounding box center [322, 155] width 267 height 9
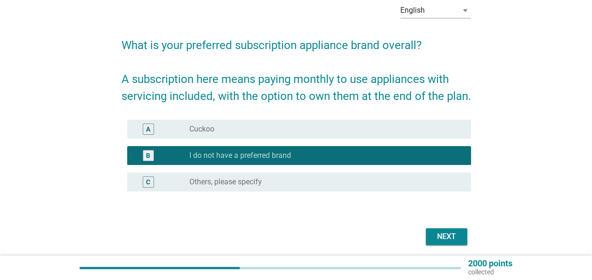
click at [441, 240] on div "Next" at bounding box center [446, 236] width 26 height 11
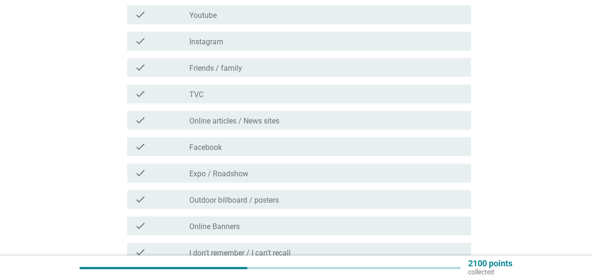
scroll to position [236, 0]
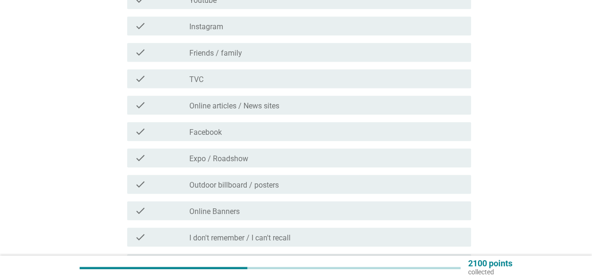
click at [242, 162] on label "Expo / Roadshow" at bounding box center [218, 158] width 59 height 9
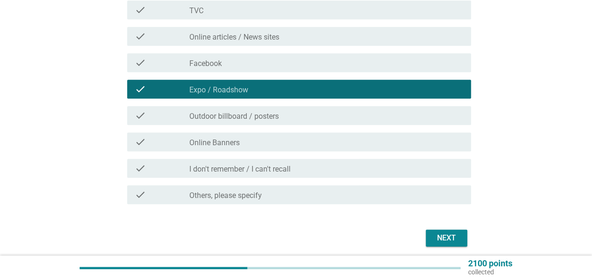
scroll to position [341, 0]
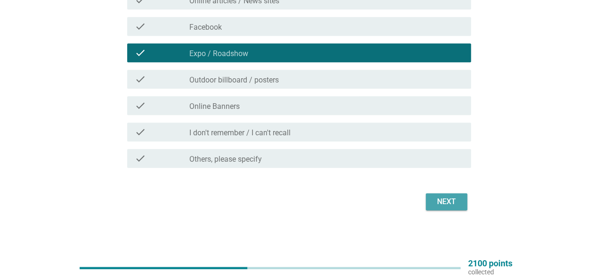
click at [451, 200] on div "Next" at bounding box center [446, 201] width 26 height 11
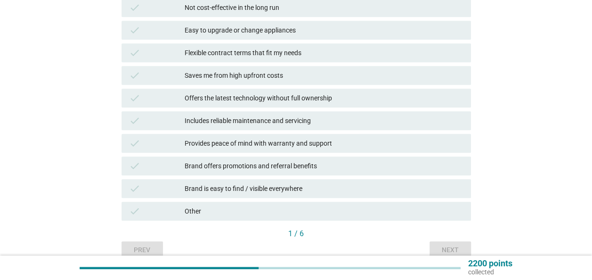
scroll to position [330, 0]
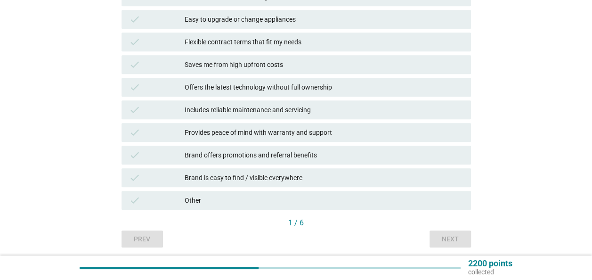
click at [326, 179] on div "Brand is easy to find / visible everywhere" at bounding box center [324, 177] width 279 height 11
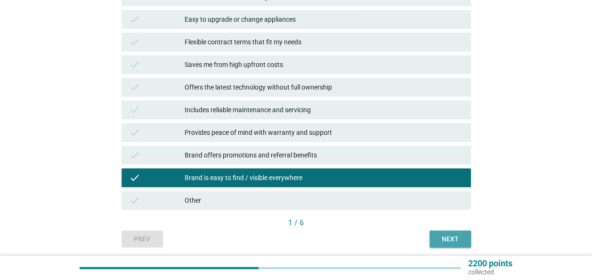
click at [449, 238] on div "Next" at bounding box center [450, 239] width 26 height 10
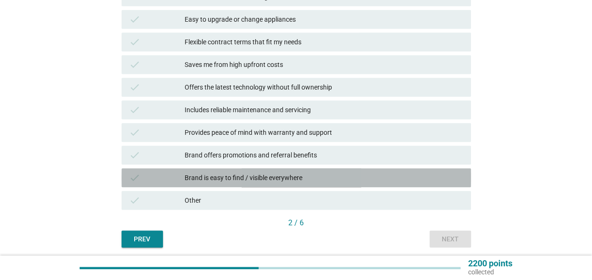
click at [318, 171] on div "check Brand is easy to find / visible everywhere" at bounding box center [297, 177] width 350 height 19
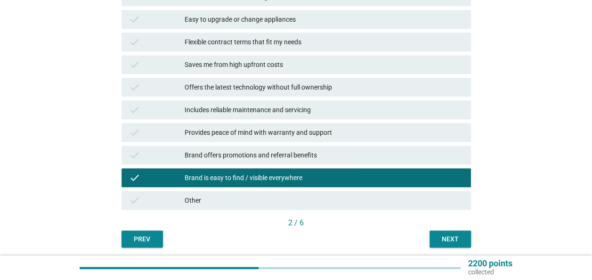
click at [441, 236] on div "Next" at bounding box center [450, 239] width 26 height 10
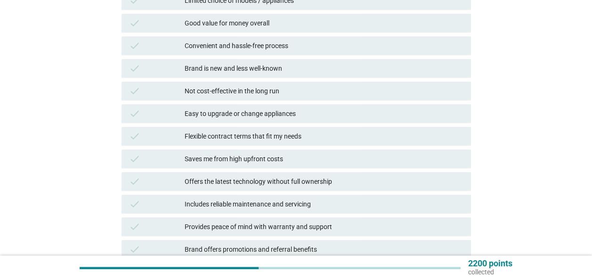
scroll to position [283, 0]
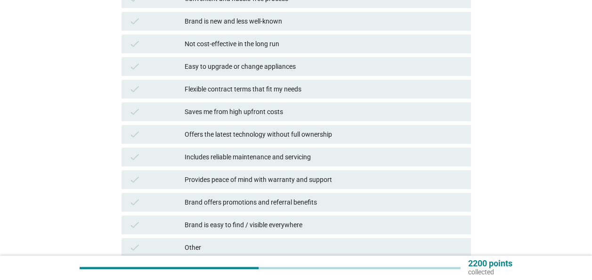
click at [248, 226] on div "Brand is easy to find / visible everywhere" at bounding box center [324, 224] width 279 height 11
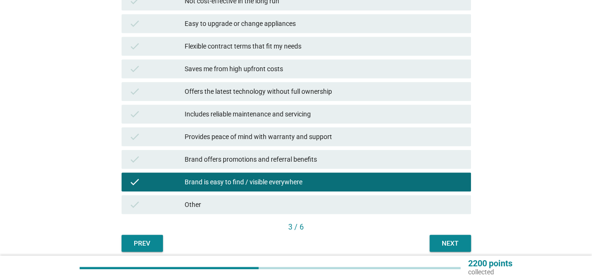
scroll to position [364, 0]
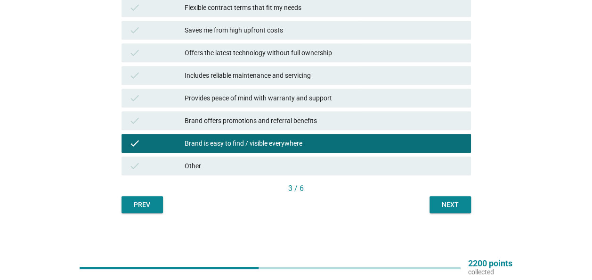
click at [443, 206] on div "Next" at bounding box center [450, 205] width 26 height 10
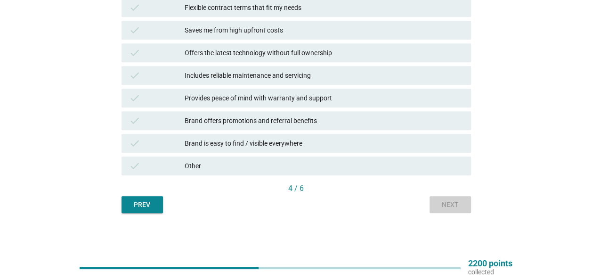
scroll to position [0, 0]
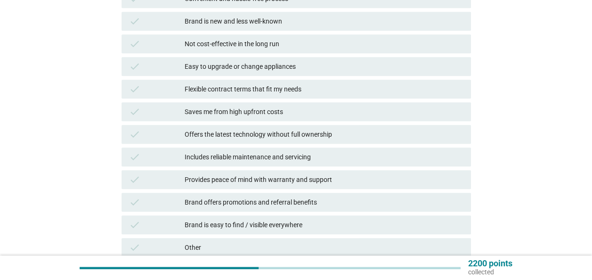
click at [318, 224] on div "Brand is easy to find / visible everywhere" at bounding box center [324, 224] width 279 height 11
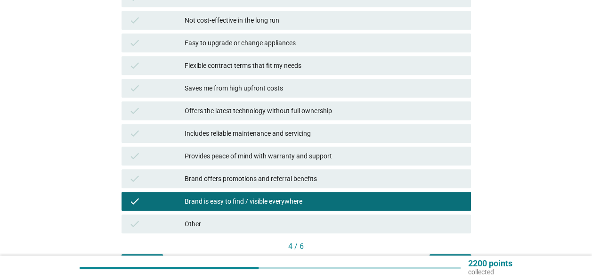
scroll to position [364, 0]
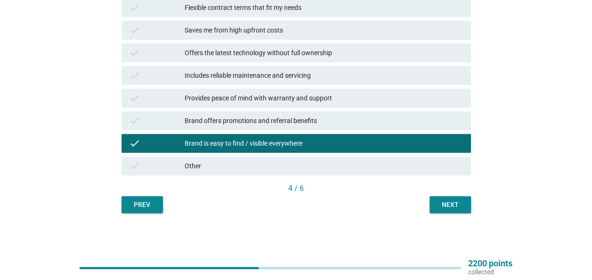
click at [448, 204] on div "Next" at bounding box center [450, 205] width 26 height 10
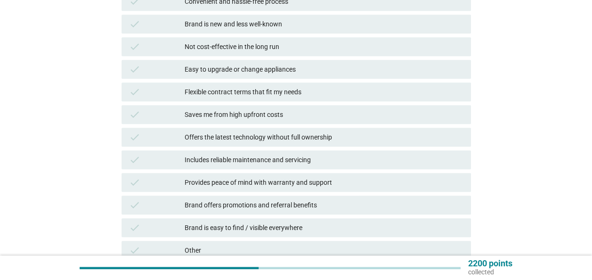
scroll to position [330, 0]
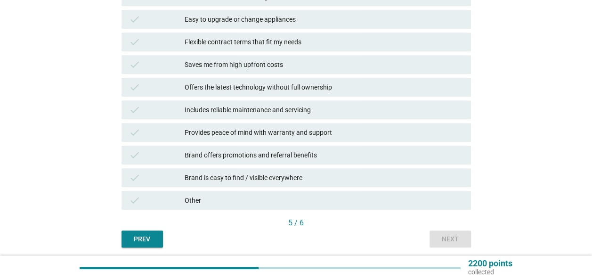
click at [276, 179] on div "Brand is easy to find / visible everywhere" at bounding box center [324, 177] width 279 height 11
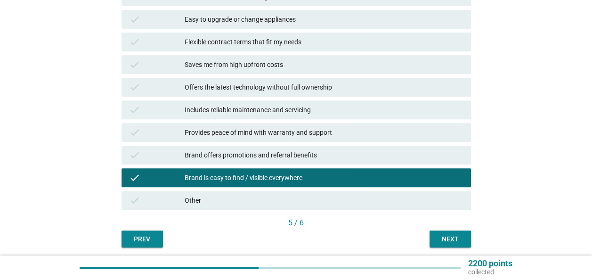
click at [437, 236] on div "Next" at bounding box center [450, 239] width 26 height 10
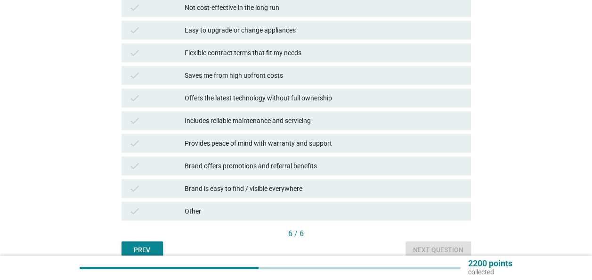
scroll to position [364, 0]
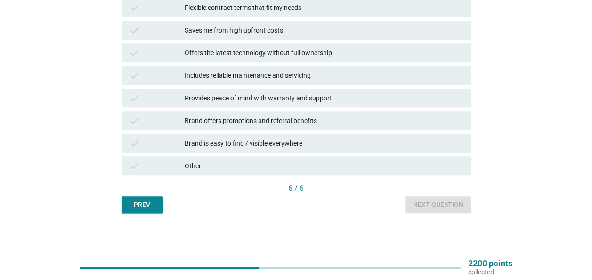
click at [285, 145] on div "Brand is easy to find / visible everywhere" at bounding box center [324, 143] width 279 height 11
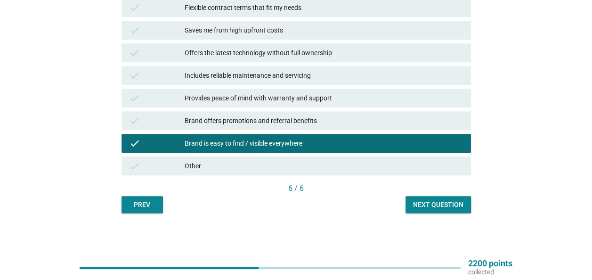
click at [445, 204] on div "Next question" at bounding box center [438, 205] width 50 height 10
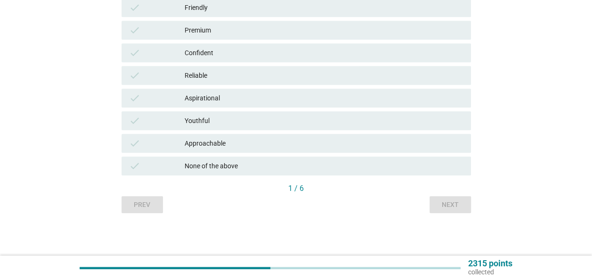
scroll to position [0, 0]
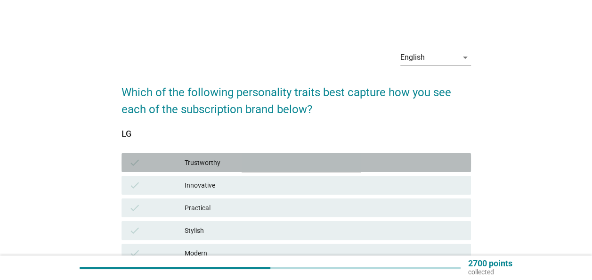
click at [297, 166] on div "Trustworthy" at bounding box center [324, 162] width 279 height 11
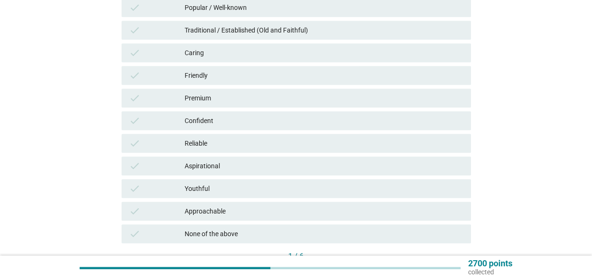
scroll to position [359, 0]
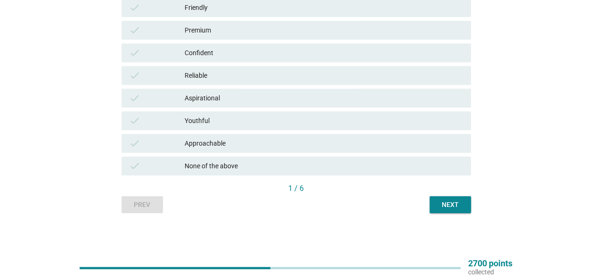
click at [439, 205] on div "Next" at bounding box center [450, 205] width 26 height 10
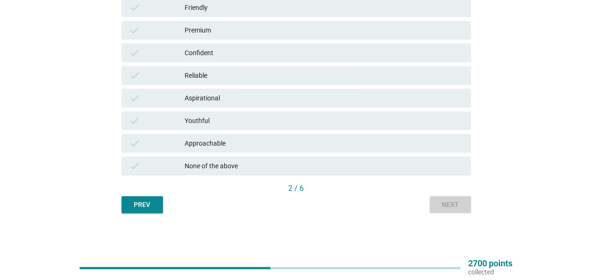
scroll to position [0, 0]
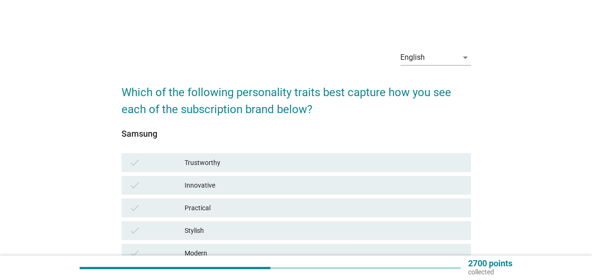
click at [219, 162] on div "Trustworthy" at bounding box center [324, 162] width 279 height 11
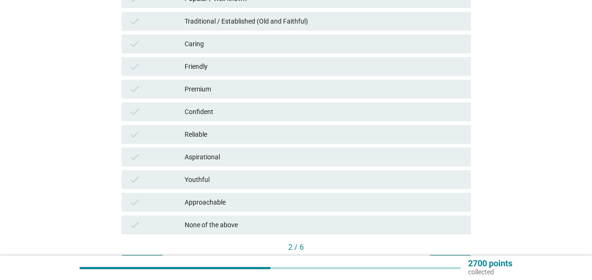
scroll to position [330, 0]
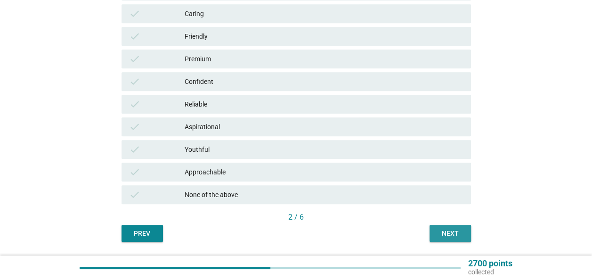
click at [449, 231] on div "Next" at bounding box center [450, 234] width 26 height 10
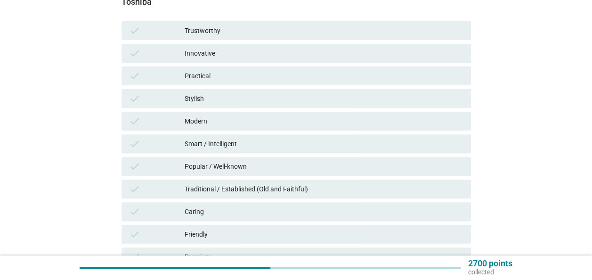
scroll to position [188, 0]
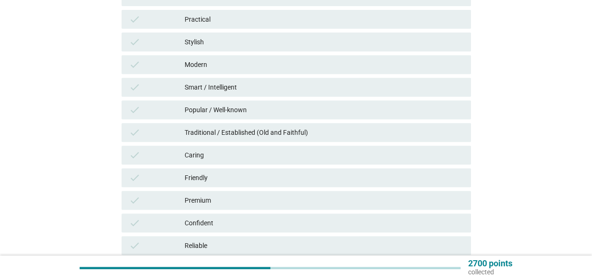
click at [226, 129] on div "Traditional / Established (Old and Faithful)" at bounding box center [324, 132] width 279 height 11
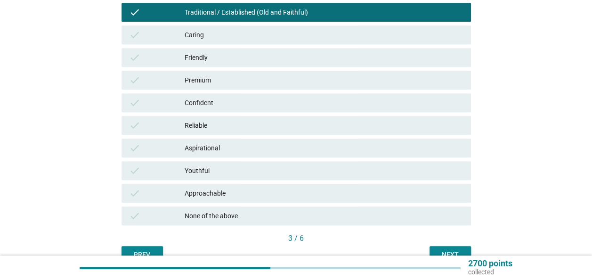
scroll to position [359, 0]
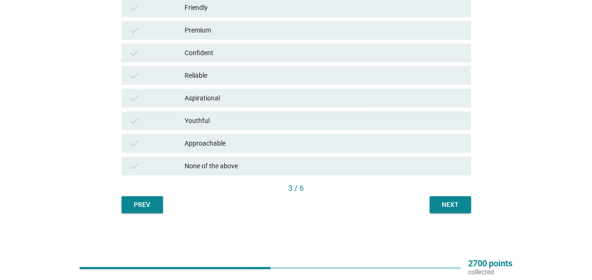
click at [459, 211] on button "Next" at bounding box center [450, 204] width 41 height 17
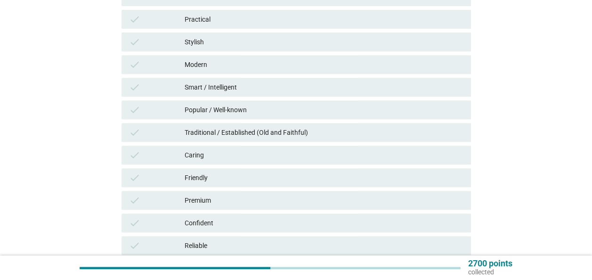
click at [294, 132] on div "Traditional / Established (Old and Faithful)" at bounding box center [324, 132] width 279 height 11
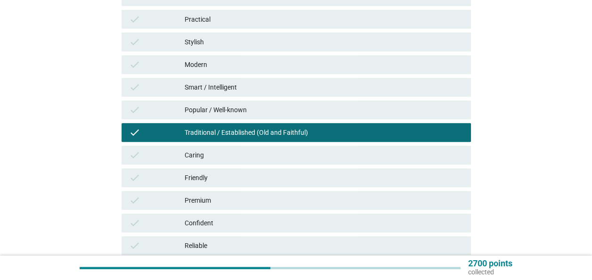
scroll to position [359, 0]
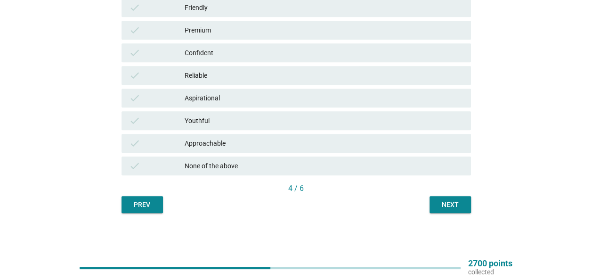
click at [439, 197] on button "Next" at bounding box center [450, 204] width 41 height 17
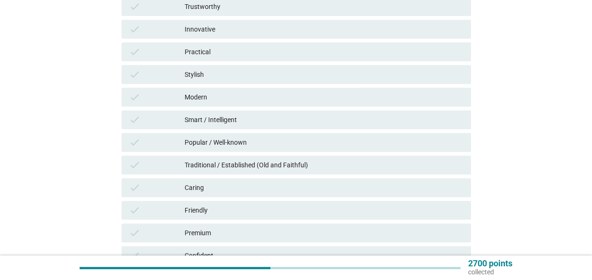
scroll to position [141, 0]
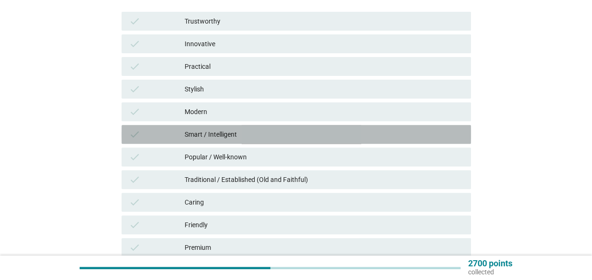
click at [242, 139] on div "Smart / Intelligent" at bounding box center [324, 134] width 279 height 11
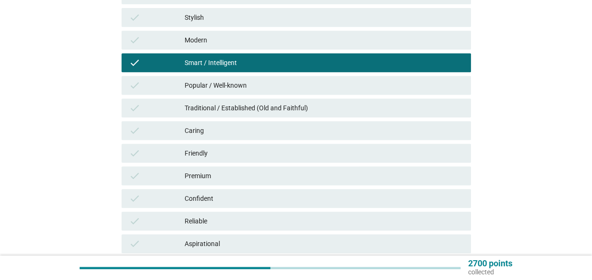
scroll to position [94, 0]
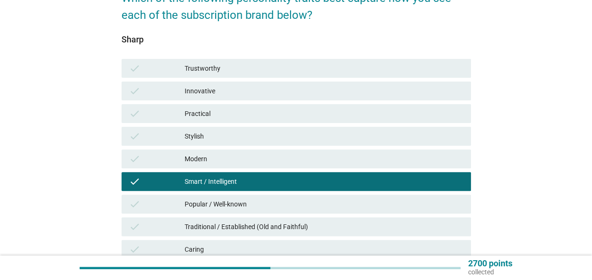
click at [228, 131] on div "Stylish" at bounding box center [324, 136] width 279 height 11
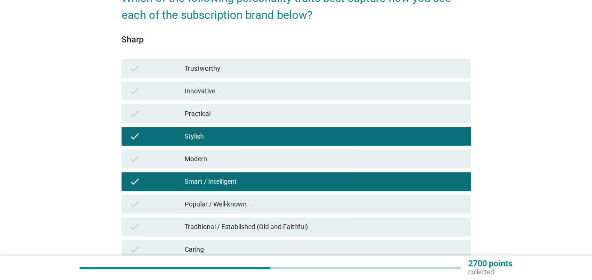
click at [330, 180] on div "Smart / Intelligent" at bounding box center [324, 181] width 279 height 11
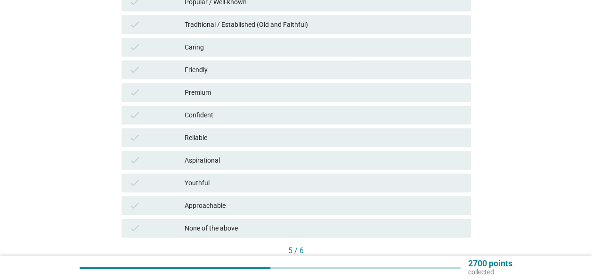
scroll to position [330, 0]
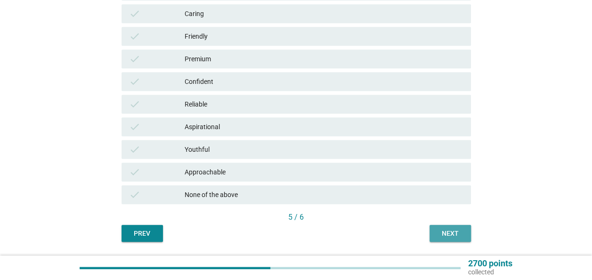
click at [447, 235] on div "Next" at bounding box center [450, 234] width 26 height 10
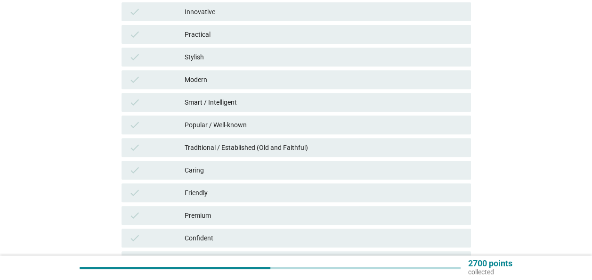
scroll to position [188, 0]
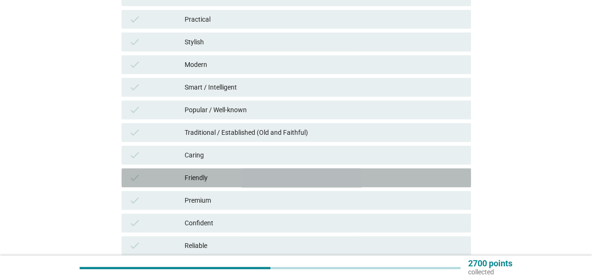
click at [284, 176] on div "Friendly" at bounding box center [324, 177] width 279 height 11
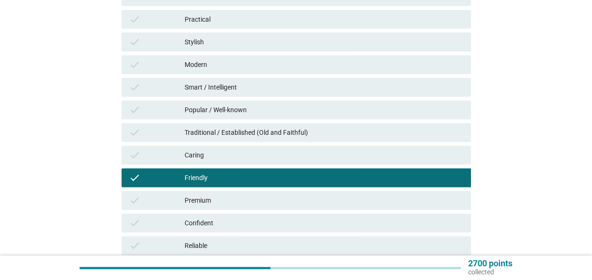
click at [318, 160] on div "Caring" at bounding box center [324, 154] width 279 height 11
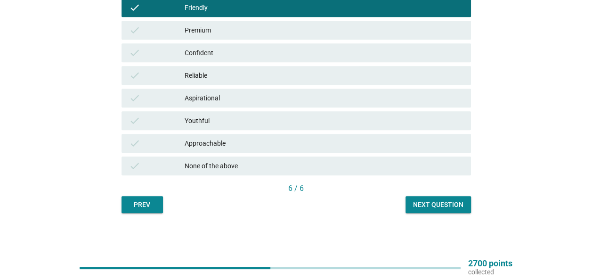
click at [447, 201] on div "Next question" at bounding box center [438, 205] width 50 height 10
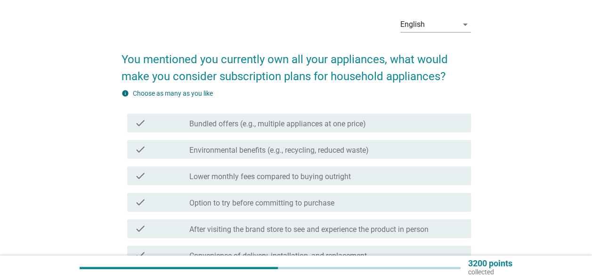
scroll to position [47, 0]
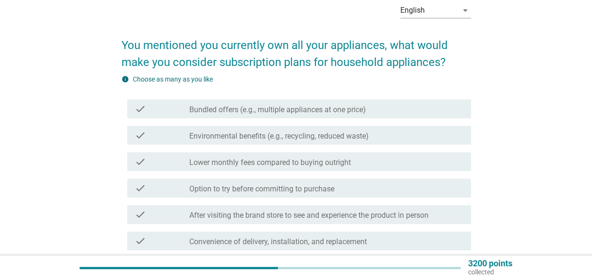
click at [335, 111] on label "Bundled offers (e.g., multiple appliances at one price)" at bounding box center [277, 109] width 177 height 9
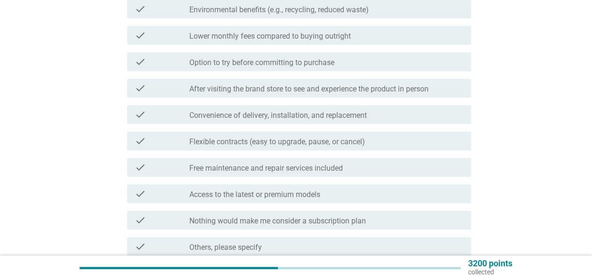
scroll to position [188, 0]
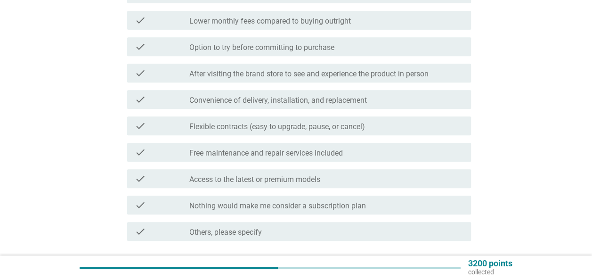
click at [280, 179] on label "Access to the latest or premium models" at bounding box center [254, 179] width 131 height 9
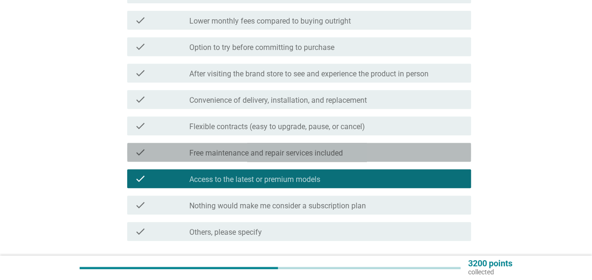
click at [290, 157] on label "Free maintenance and repair services included" at bounding box center [266, 152] width 154 height 9
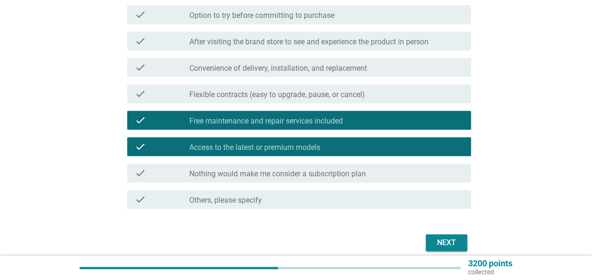
scroll to position [236, 0]
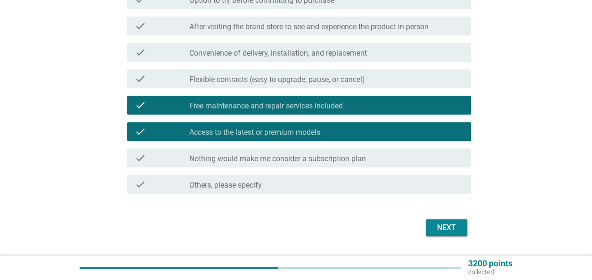
click at [431, 220] on button "Next" at bounding box center [446, 227] width 41 height 17
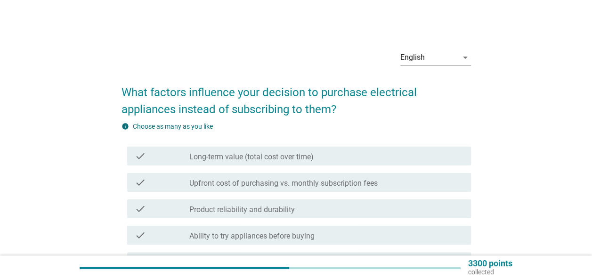
scroll to position [47, 0]
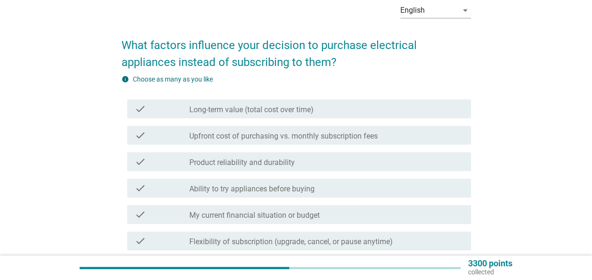
click at [281, 112] on label "Long-term value (total cost over time)" at bounding box center [251, 109] width 124 height 9
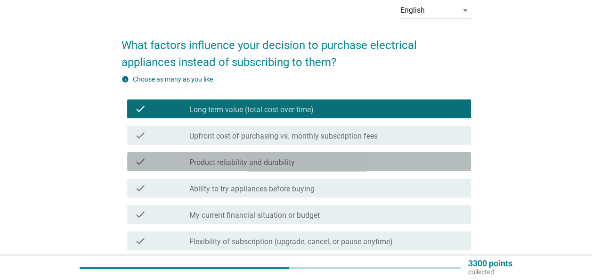
click at [290, 163] on label "Product reliability and durability" at bounding box center [242, 162] width 106 height 9
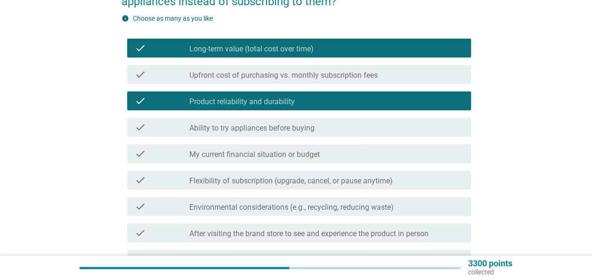
scroll to position [141, 0]
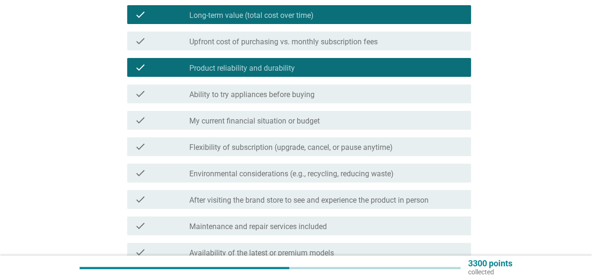
click at [261, 125] on label "My current financial situation or budget" at bounding box center [254, 120] width 131 height 9
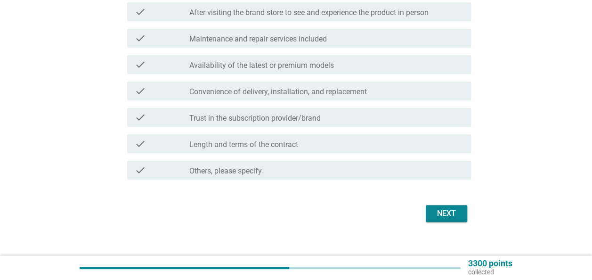
scroll to position [330, 0]
click at [444, 207] on div "Next" at bounding box center [446, 212] width 26 height 11
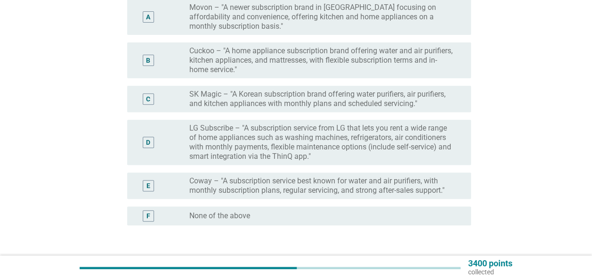
scroll to position [141, 0]
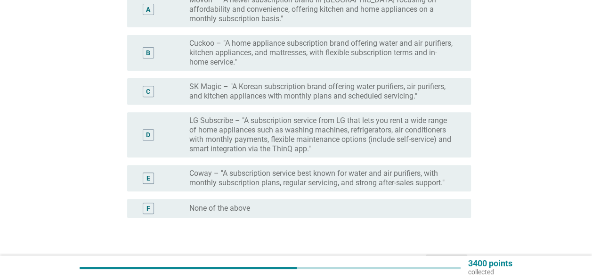
click at [220, 51] on label "Cuckoo – "A home appliance subscription brand offering water and air purifiers,…" at bounding box center [322, 53] width 267 height 28
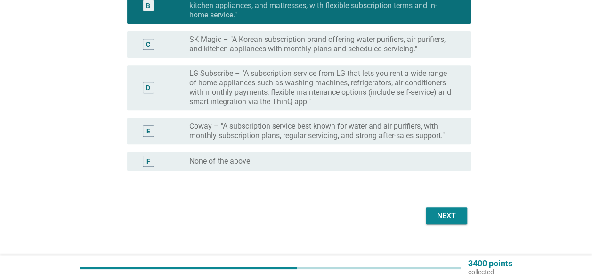
scroll to position [203, 0]
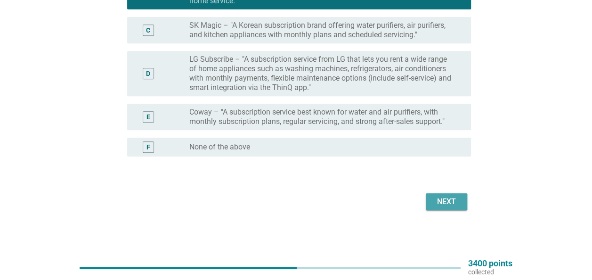
click at [453, 201] on div "Next" at bounding box center [446, 201] width 26 height 11
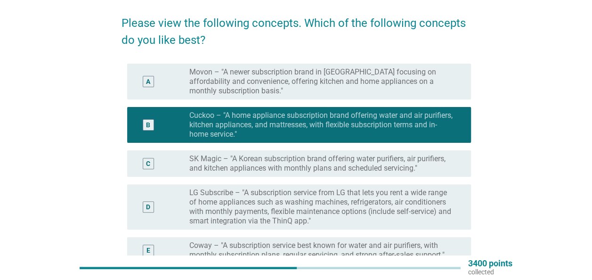
scroll to position [0, 0]
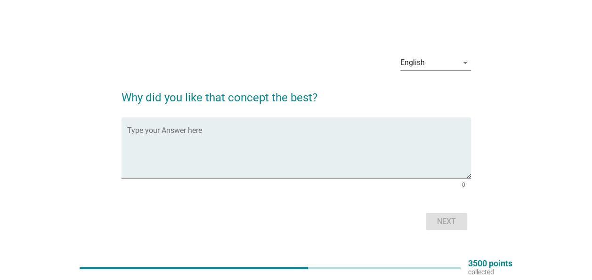
click at [377, 141] on textarea "Type your Answer here" at bounding box center [299, 153] width 344 height 49
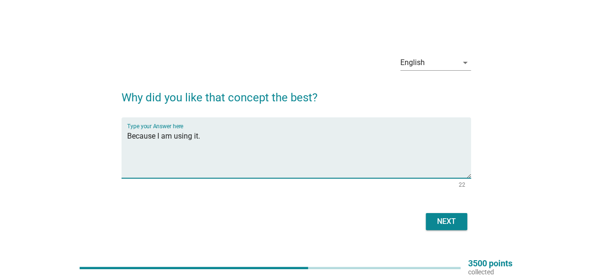
type textarea "Because I am using it."
click at [453, 222] on div "Next" at bounding box center [446, 221] width 26 height 11
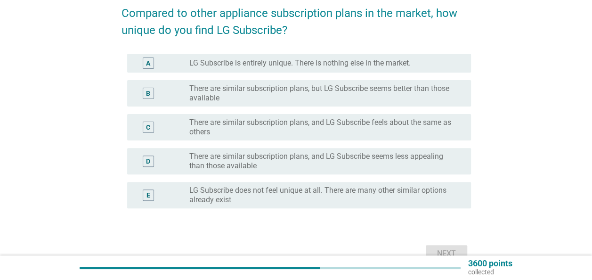
scroll to position [94, 0]
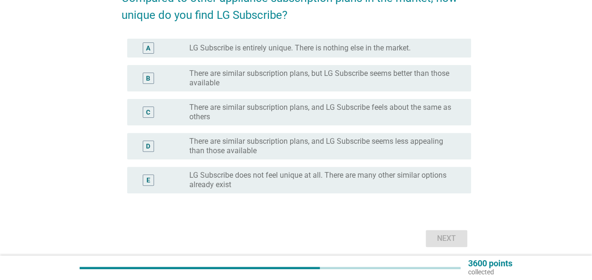
click at [286, 147] on label "There are similar subscription plans, and LG Subscribe seems less appealing tha…" at bounding box center [322, 146] width 267 height 19
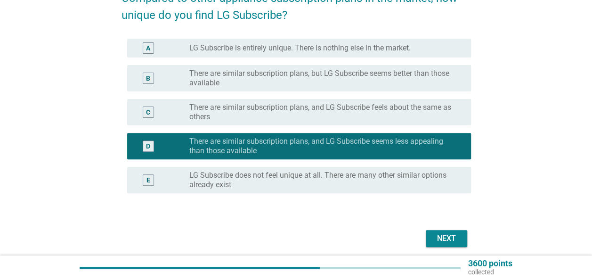
click at [305, 112] on label "There are similar subscription plans, and LG Subscribe feels about the same as …" at bounding box center [322, 112] width 267 height 19
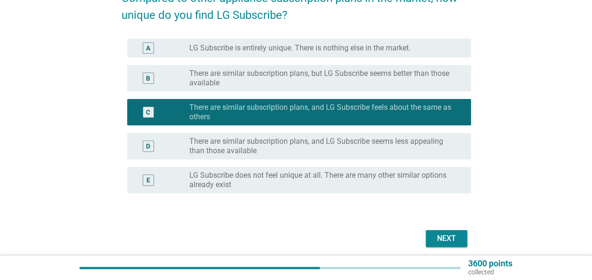
click at [456, 236] on div "Next" at bounding box center [446, 238] width 26 height 11
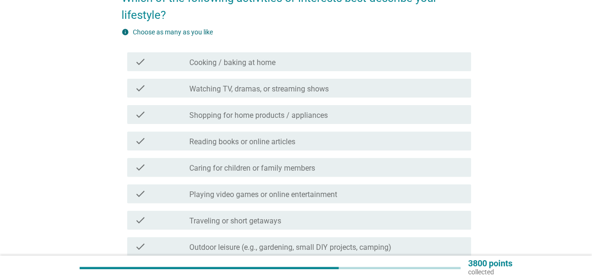
click at [262, 82] on div "check check_box_outline_blank Watching TV, dramas, or streaming shows" at bounding box center [299, 88] width 344 height 19
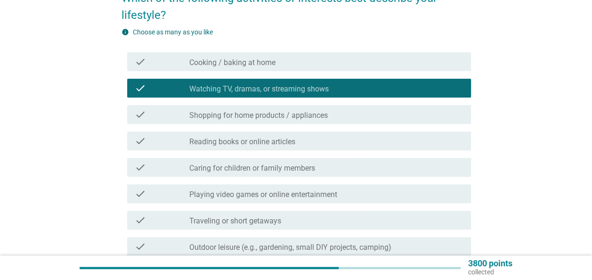
click at [261, 195] on label "Playing video games or online entertainment" at bounding box center [263, 194] width 148 height 9
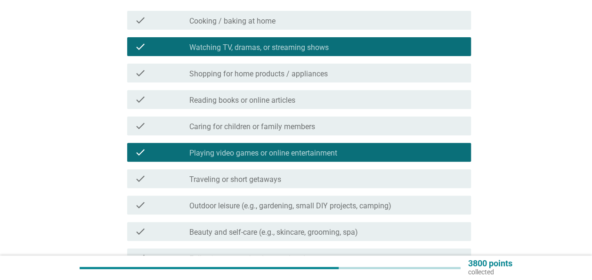
scroll to position [188, 0]
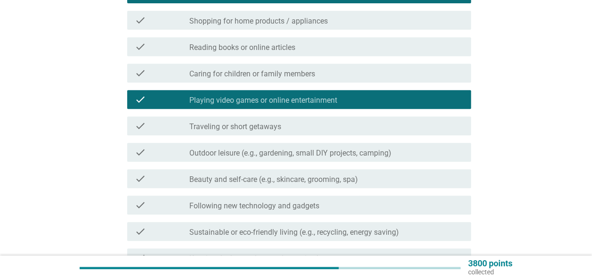
click at [276, 152] on label "Outdoor leisure (e.g., gardening, small DIY projects, camping)" at bounding box center [290, 152] width 202 height 9
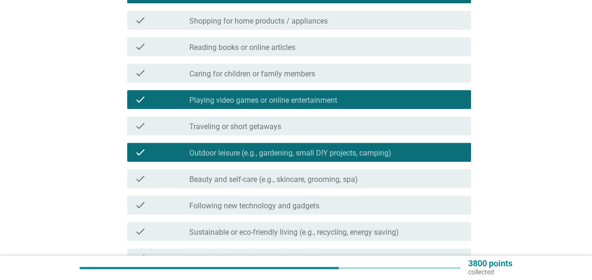
click at [270, 200] on div "check_box_outline_blank Following new technology and gadgets" at bounding box center [326, 204] width 274 height 11
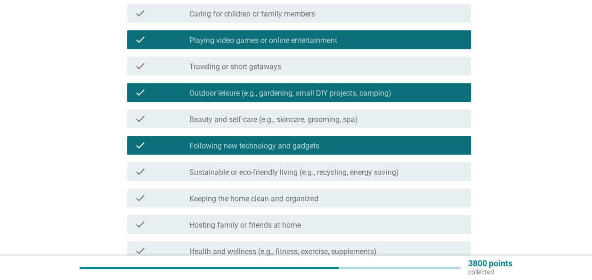
scroll to position [283, 0]
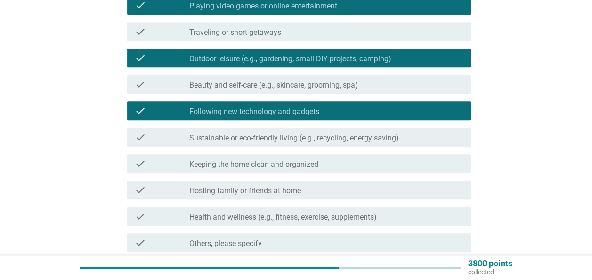
click at [290, 163] on label "Keeping the home clean and organized" at bounding box center [253, 164] width 129 height 9
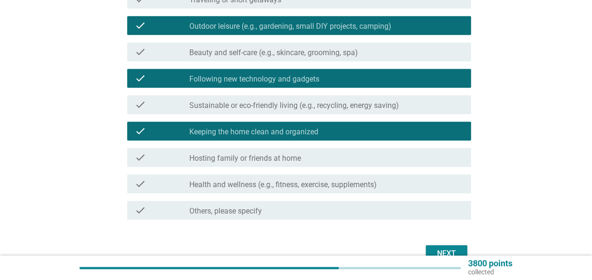
scroll to position [330, 0]
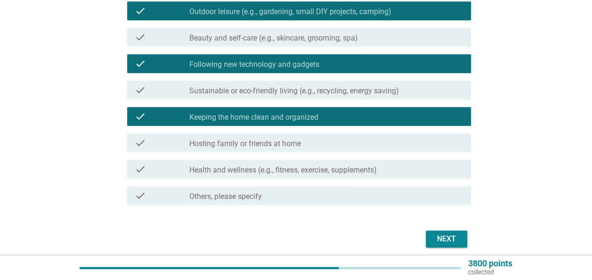
click at [361, 169] on label "Health and wellness (e.g., fitness, exercise, supplements)" at bounding box center [283, 169] width 188 height 9
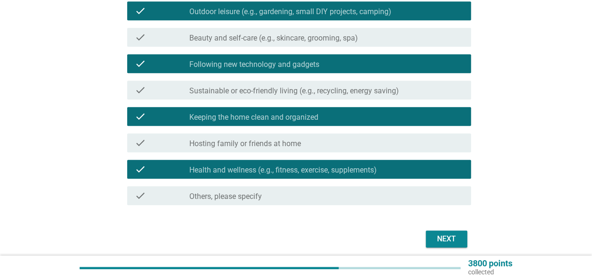
click at [449, 241] on div "Next" at bounding box center [446, 238] width 26 height 11
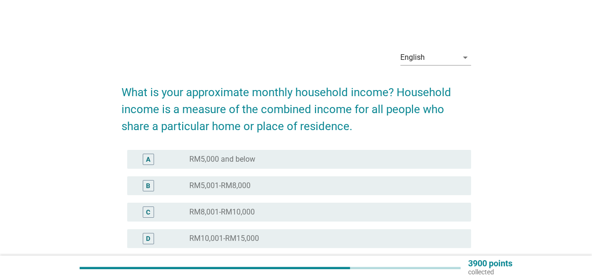
scroll to position [94, 0]
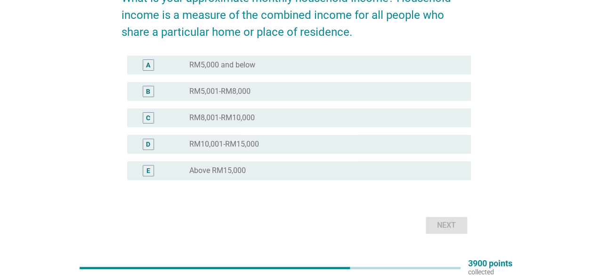
drag, startPoint x: 241, startPoint y: 147, endPoint x: 255, endPoint y: 150, distance: 14.1
click at [241, 146] on label "RM10,001-RM15,000" at bounding box center [224, 143] width 70 height 9
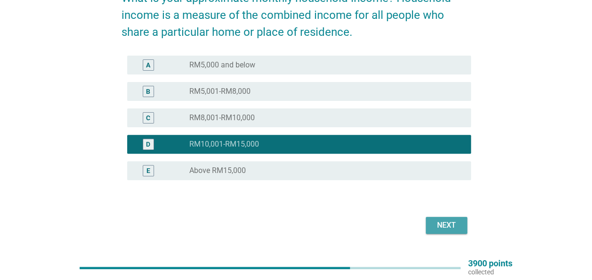
click at [449, 230] on div "Next" at bounding box center [446, 225] width 26 height 11
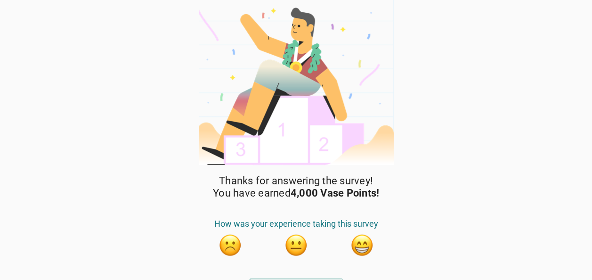
scroll to position [18, 0]
